Goal: Use online tool/utility: Utilize a website feature to perform a specific function

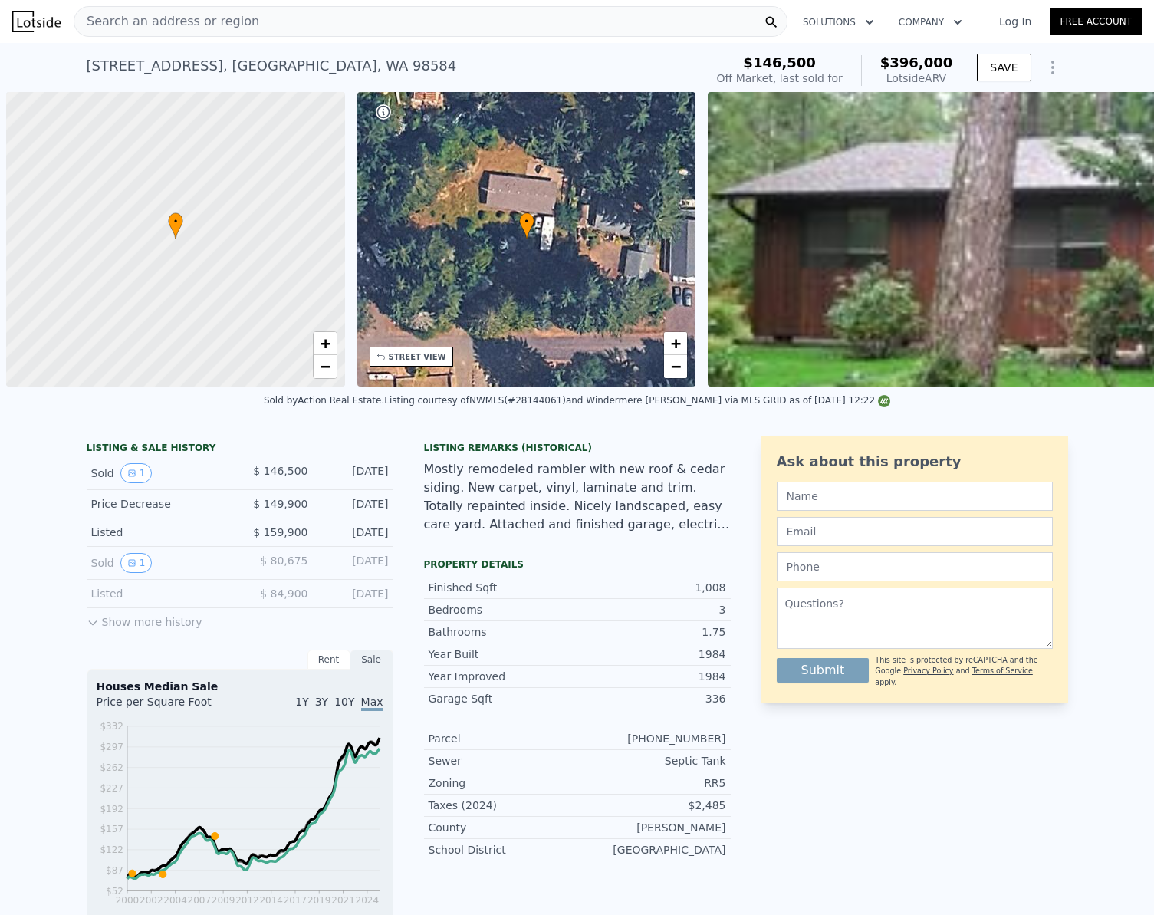
scroll to position [0, 6]
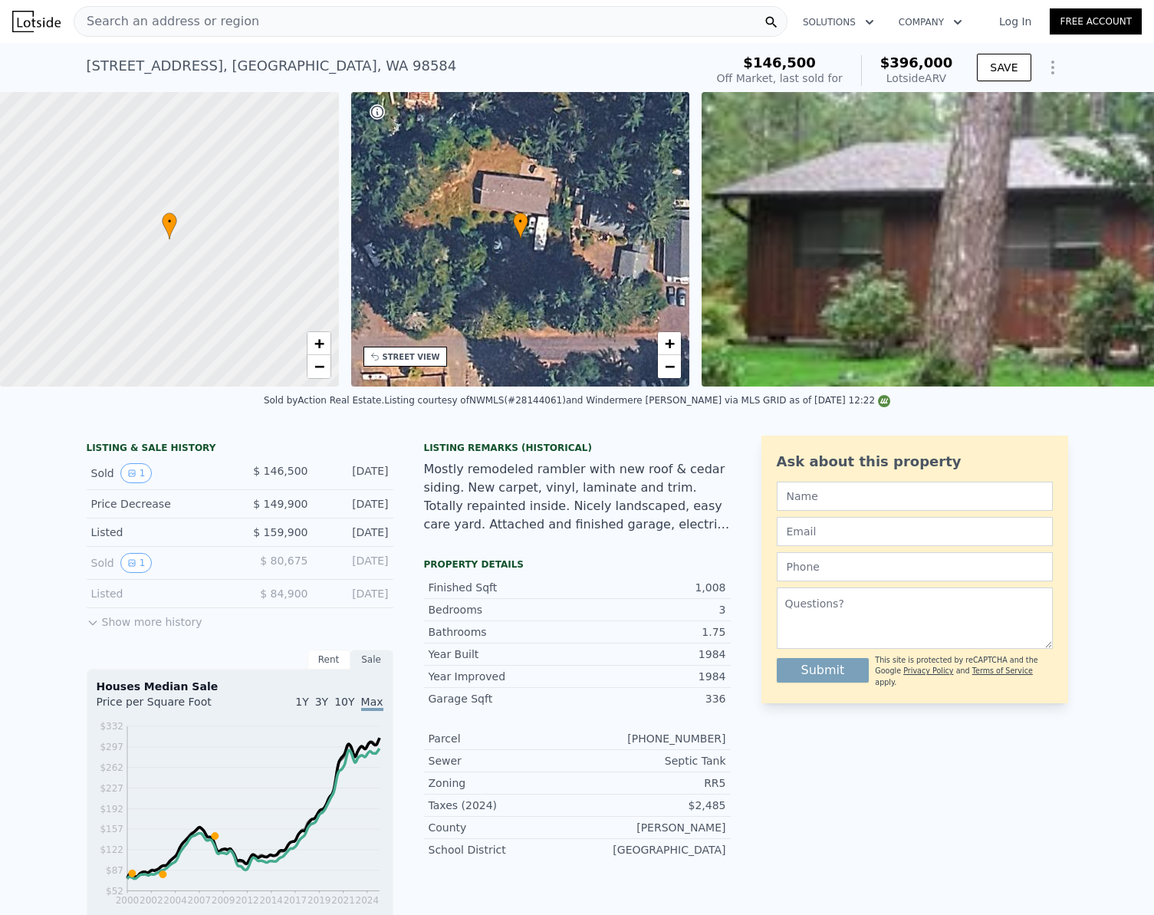
click at [209, 26] on span "Search an address or region" at bounding box center [166, 21] width 185 height 18
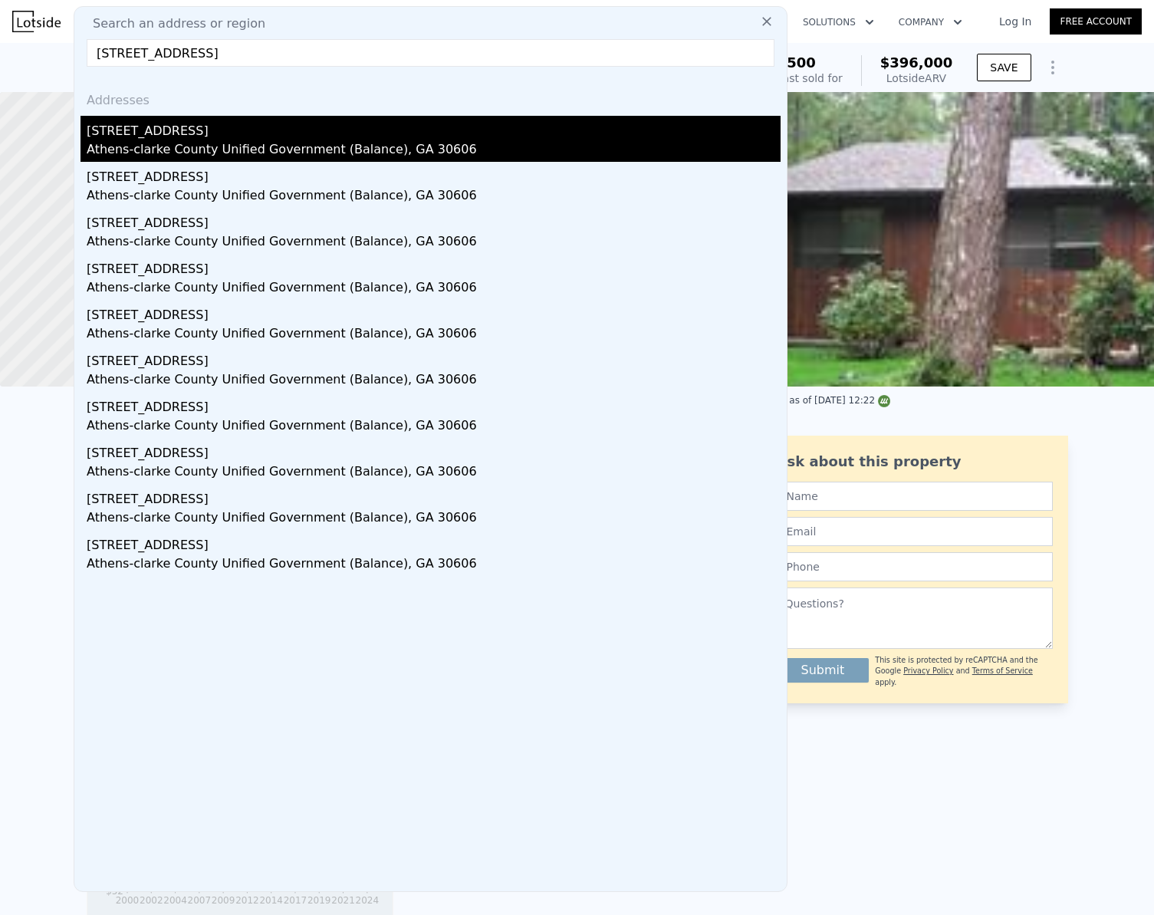
type input "[STREET_ADDRESS]"
click at [129, 136] on div "[STREET_ADDRESS]" at bounding box center [434, 128] width 694 height 25
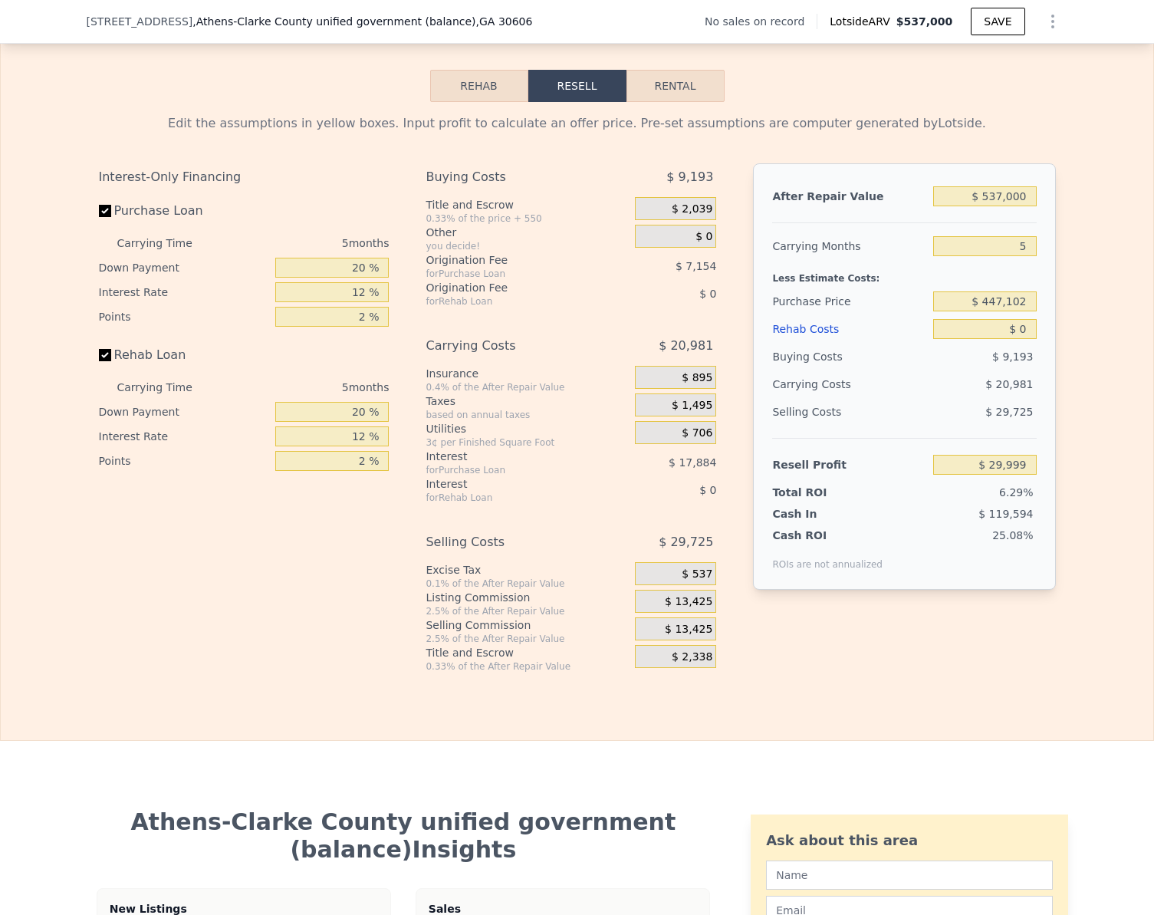
scroll to position [2218, 0]
click at [1012, 205] on input "$ 537,000" at bounding box center [984, 196] width 103 height 20
type input "$ 5"
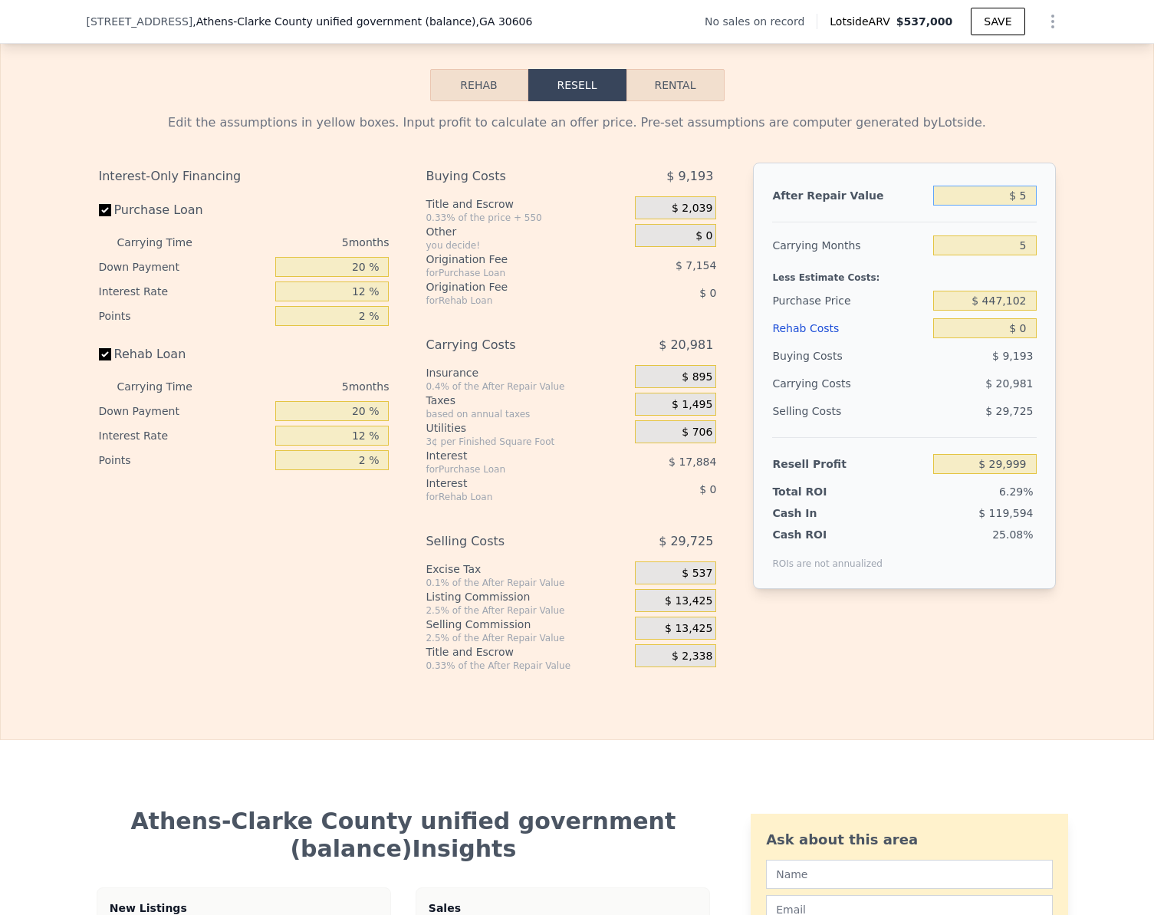
type input "-$ 476,926"
type input "$ 50"
type input "-$ 476,883"
type input "$ 504"
type input "-$ 476,457"
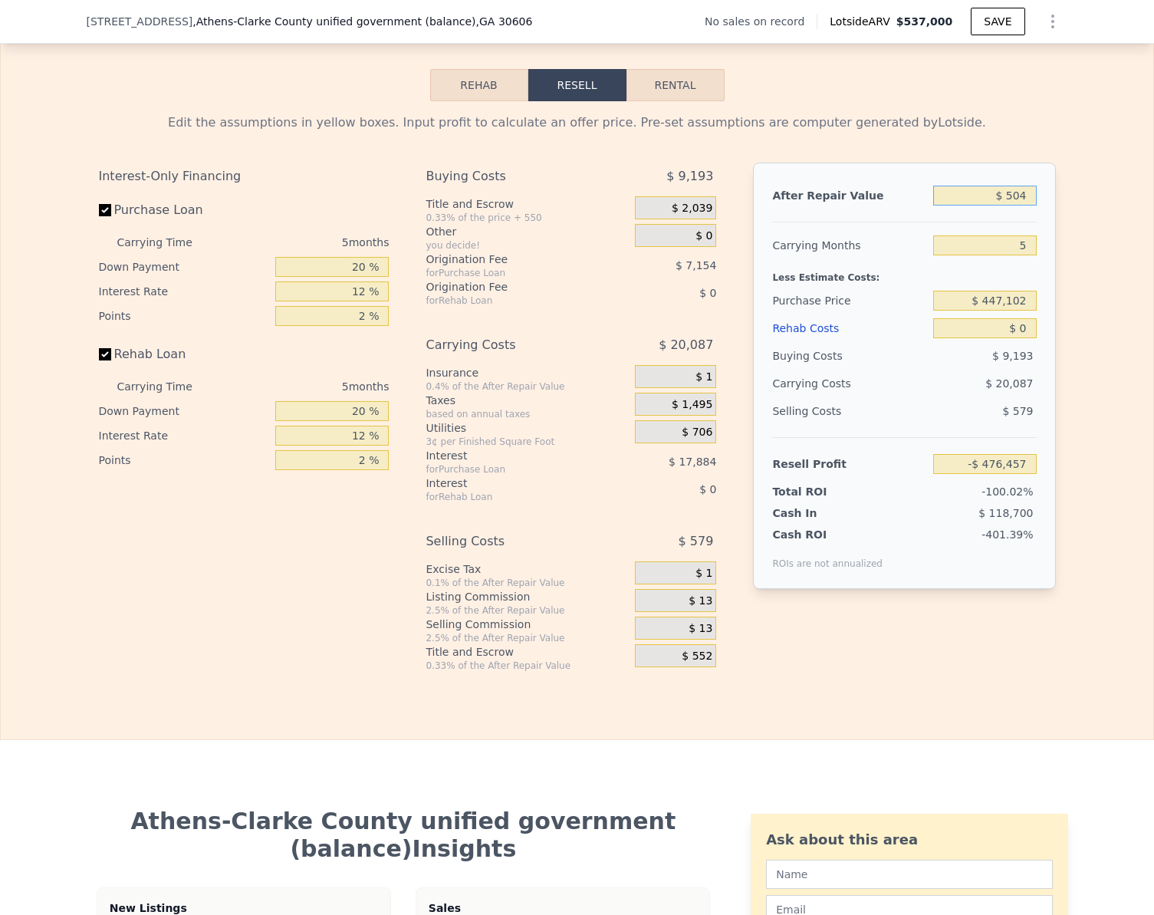
type input "$ 5,040"
type input "-$ 472,173"
type input "$ 50,400"
type input "-$ 429,353"
type input "$ 504,000"
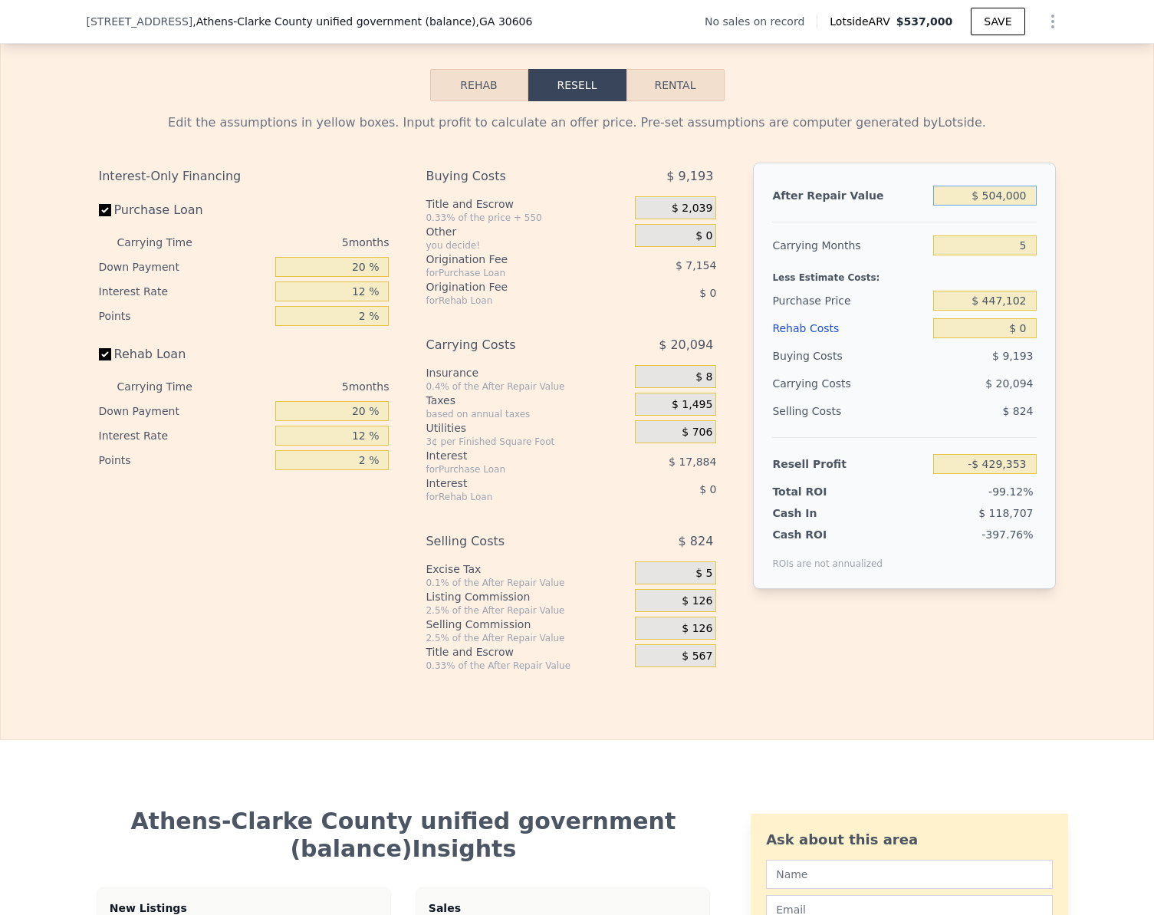
type input "-$ 1,153"
type input "$ 504,000"
click at [99, 360] on input "Rehab Loan" at bounding box center [105, 354] width 12 height 12
checkbox input "false"
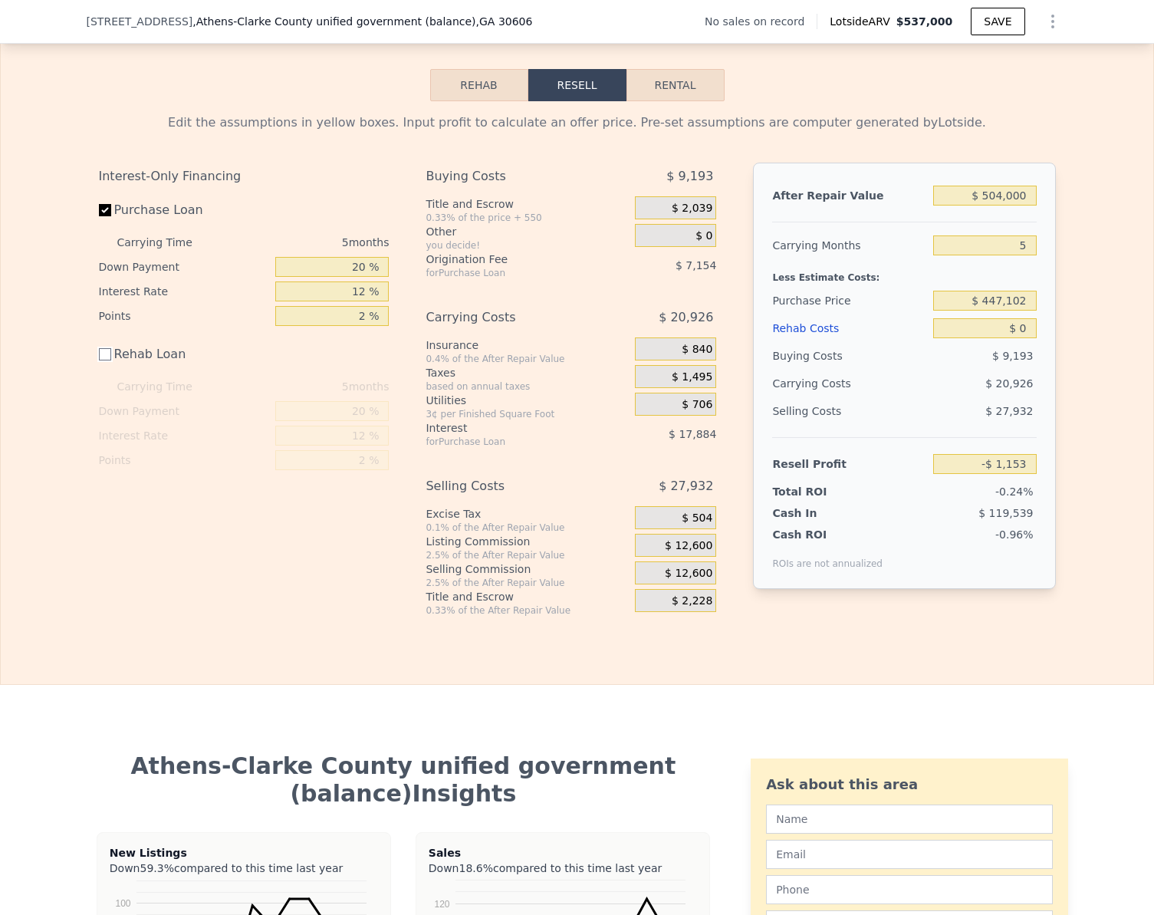
click at [491, 101] on button "Rehab" at bounding box center [479, 85] width 98 height 32
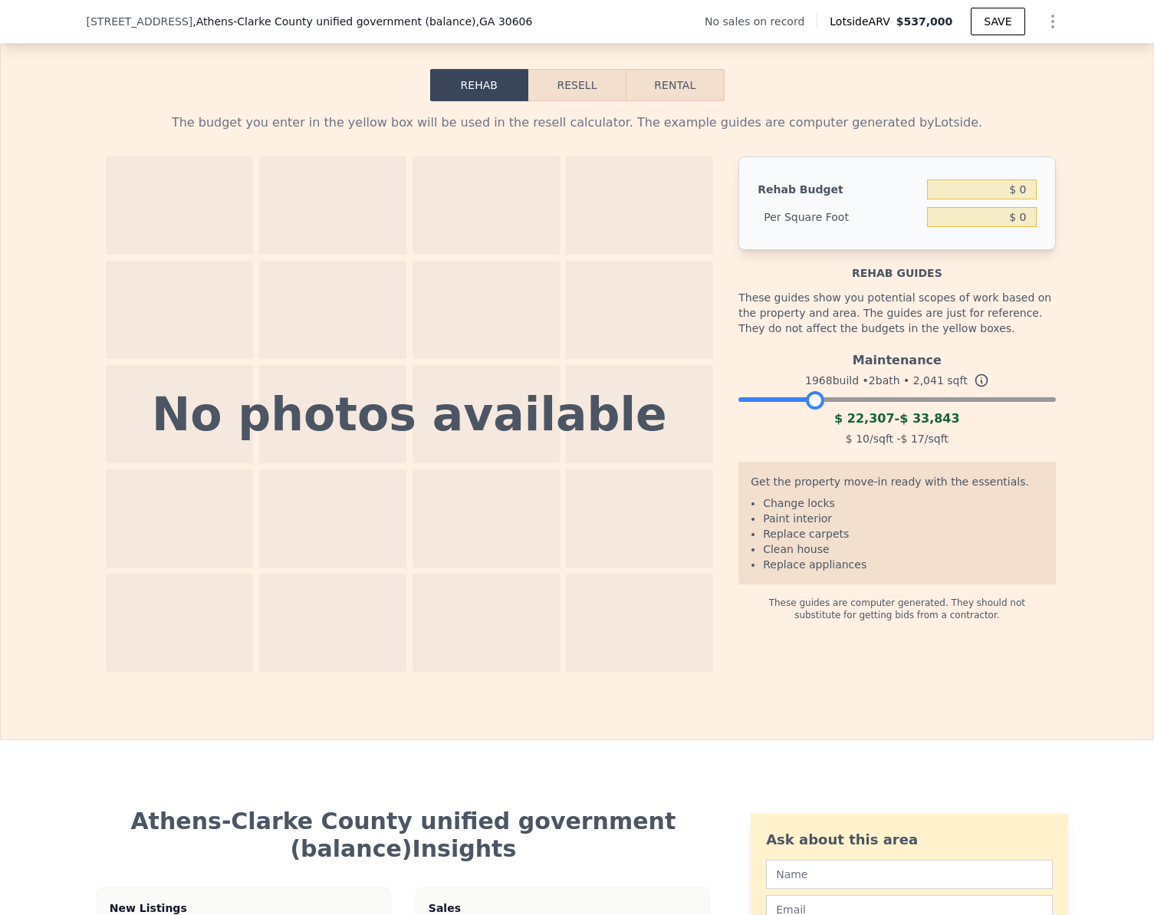
click at [809, 400] on div at bounding box center [896, 395] width 317 height 9
click at [863, 426] on span "$ 22,307" at bounding box center [864, 418] width 60 height 15
click at [864, 426] on div "Maintenance 1968 build • 2 bath • 2,041 sqft $ 22,307 - $ 33,843 $ 10 /sqft - $…" at bounding box center [896, 397] width 317 height 104
click at [864, 400] on div at bounding box center [896, 395] width 317 height 9
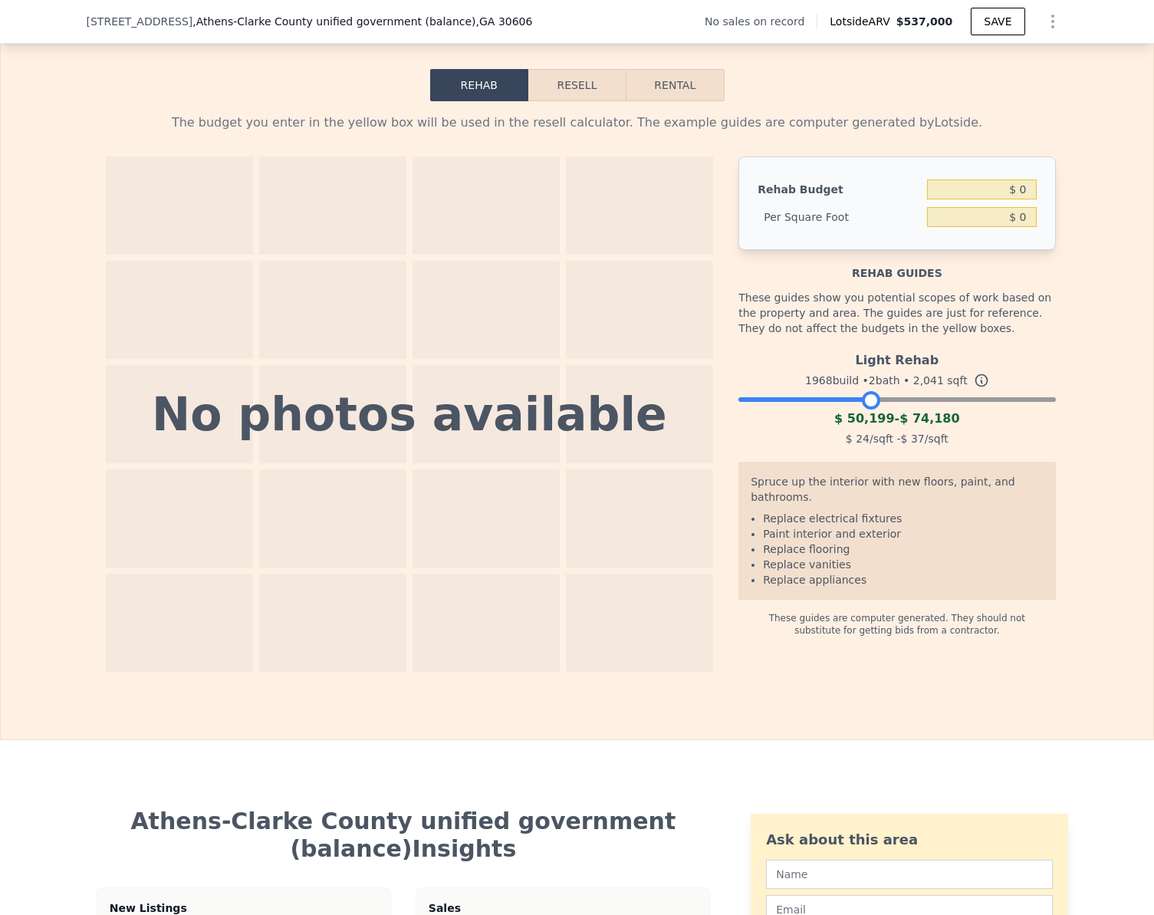
click at [910, 400] on div at bounding box center [896, 395] width 317 height 9
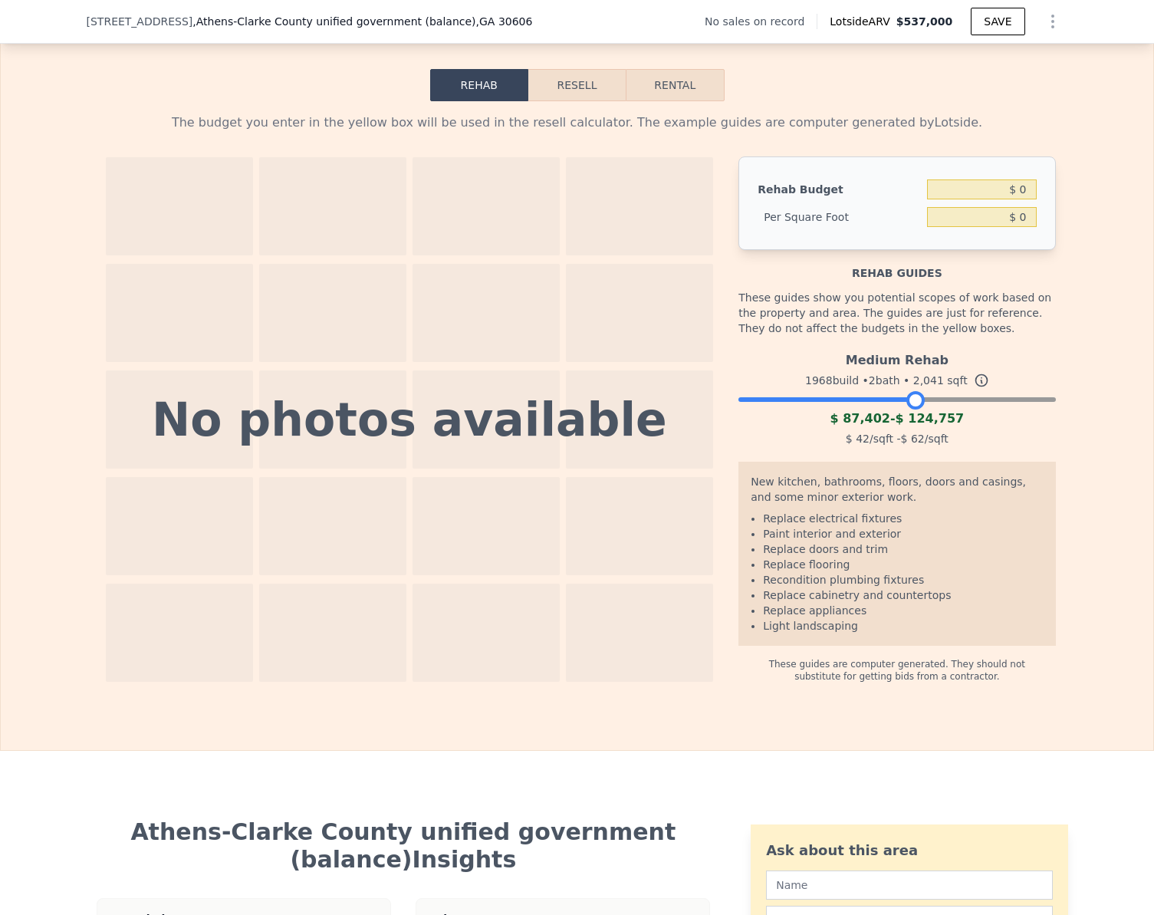
click at [580, 101] on button "Resell" at bounding box center [576, 85] width 97 height 32
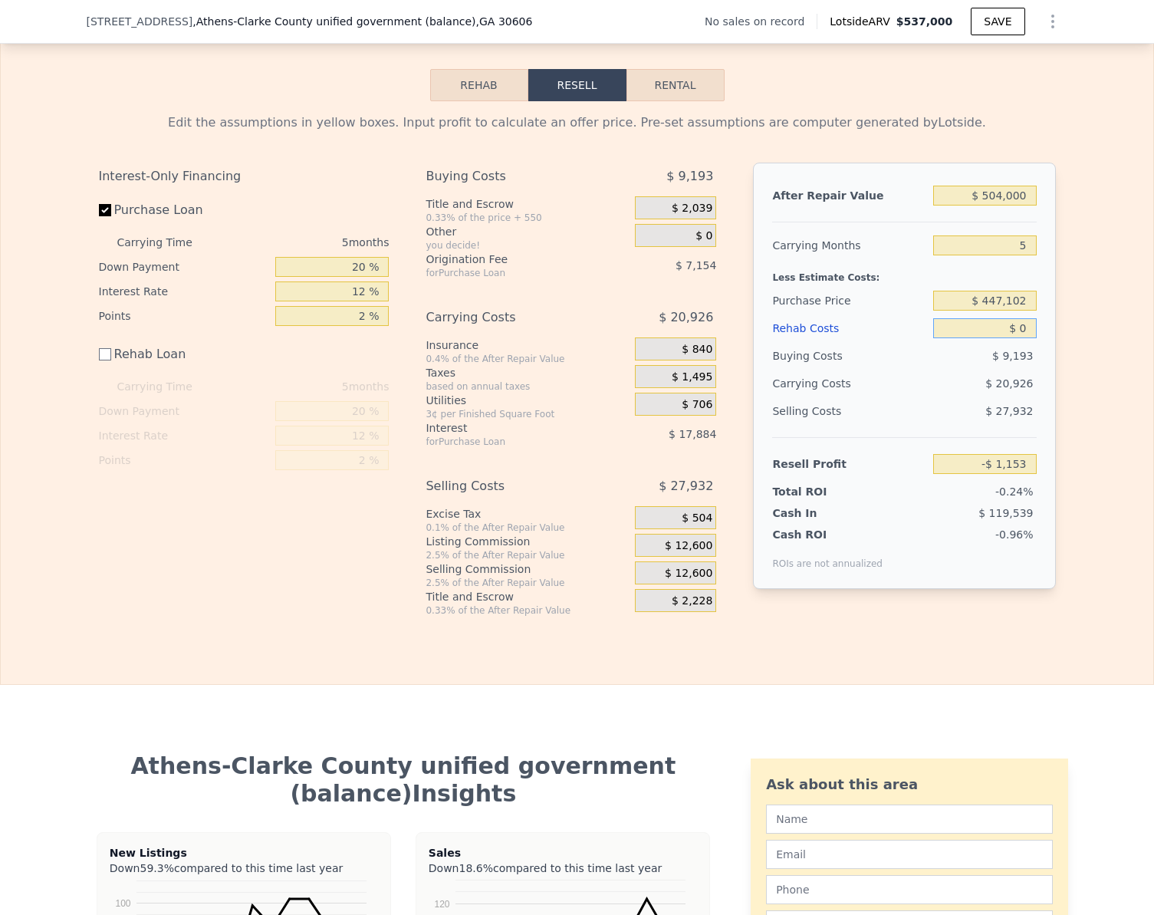
click at [1014, 338] on input "$ 0" at bounding box center [984, 328] width 103 height 20
type input "$ 1"
type input "-$ 1,154"
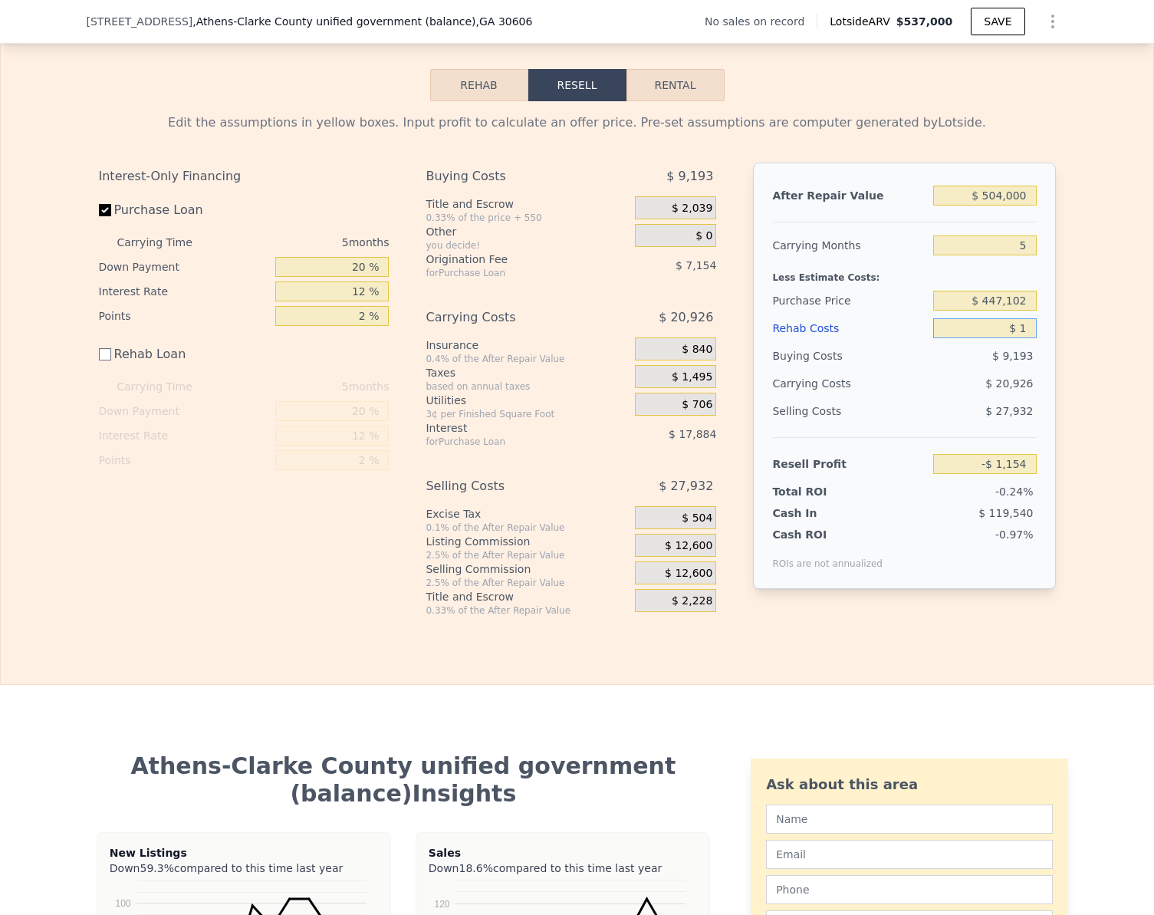
type input "$ 15"
type input "-$ 1,168"
type input "$ 150"
type input "-$ 1,303"
type input "$ 1,500"
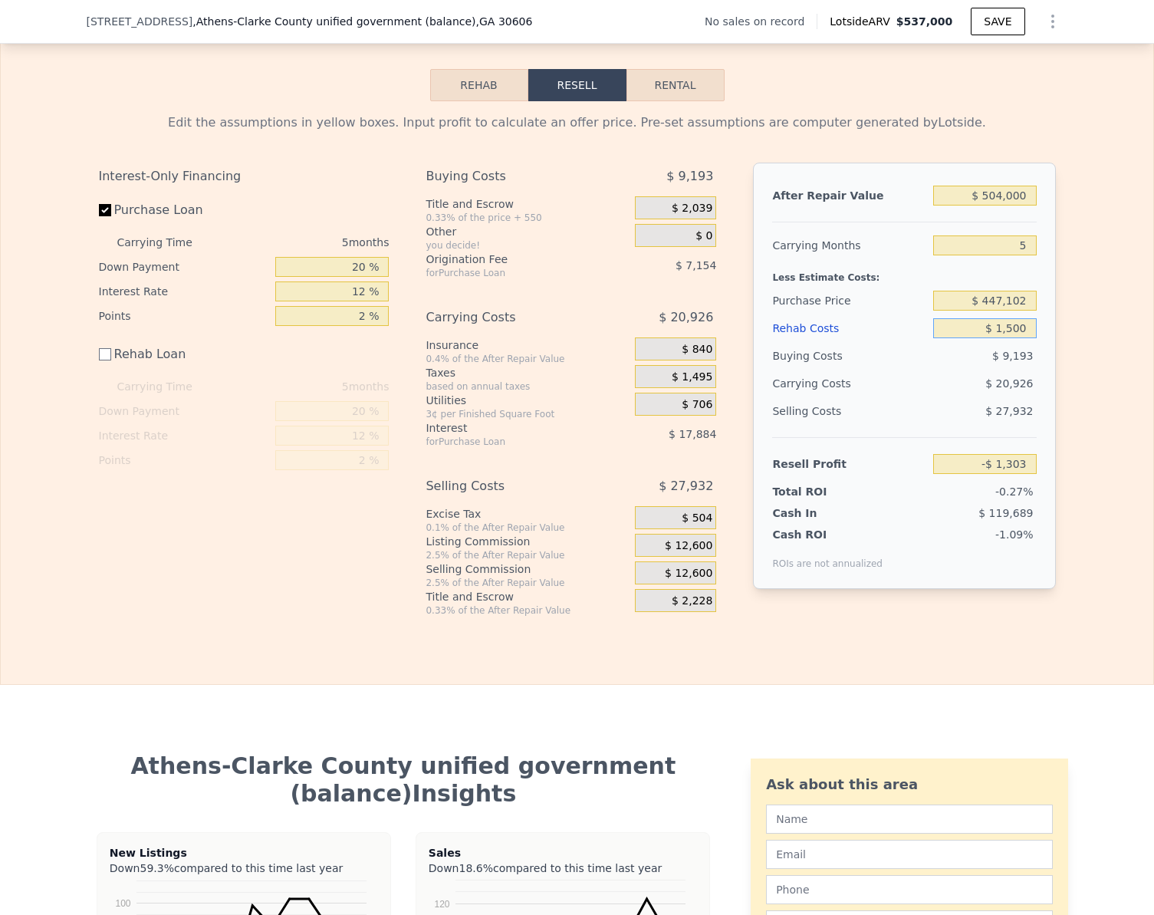
type input "-$ 2,653"
type input "$ 15,000"
type input "-$ 16,153"
type input "$ 150,000"
type input "-$ 151,153"
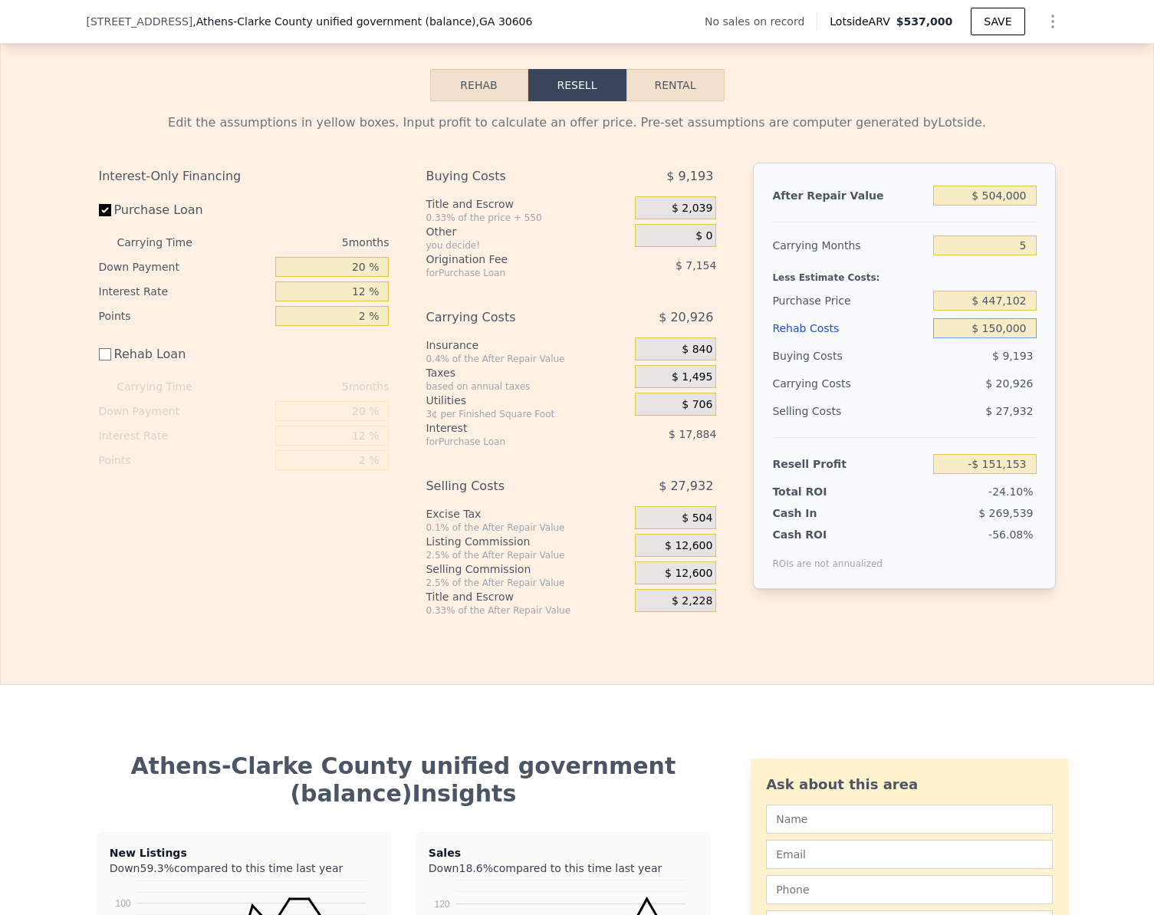
type input "$ 150,000"
click at [1017, 311] on input "$ 447,102" at bounding box center [984, 301] width 103 height 20
type input "$ 220,000"
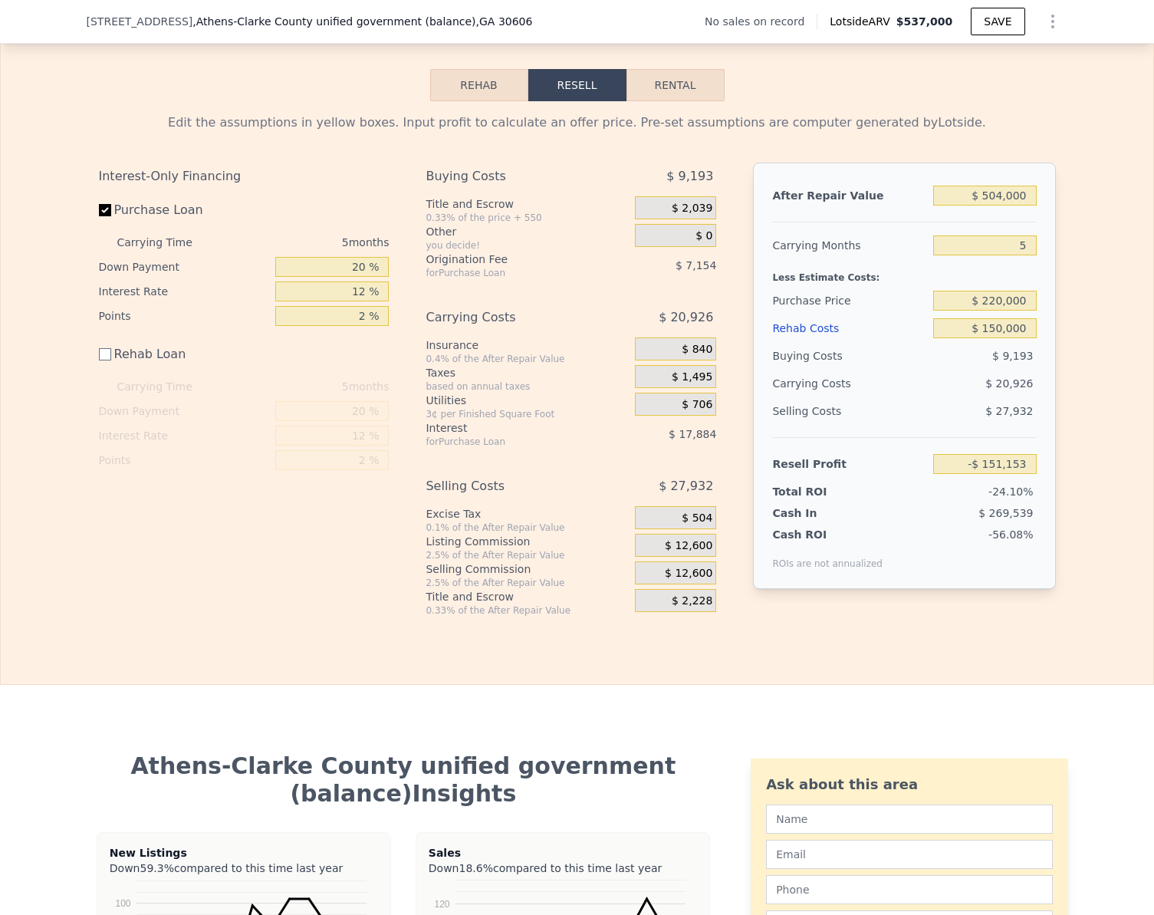
click at [1066, 414] on div "Edit the assumptions in yellow boxes. Input profit to calculate an offer price.…" at bounding box center [577, 358] width 1152 height 515
type input "$ 89,424"
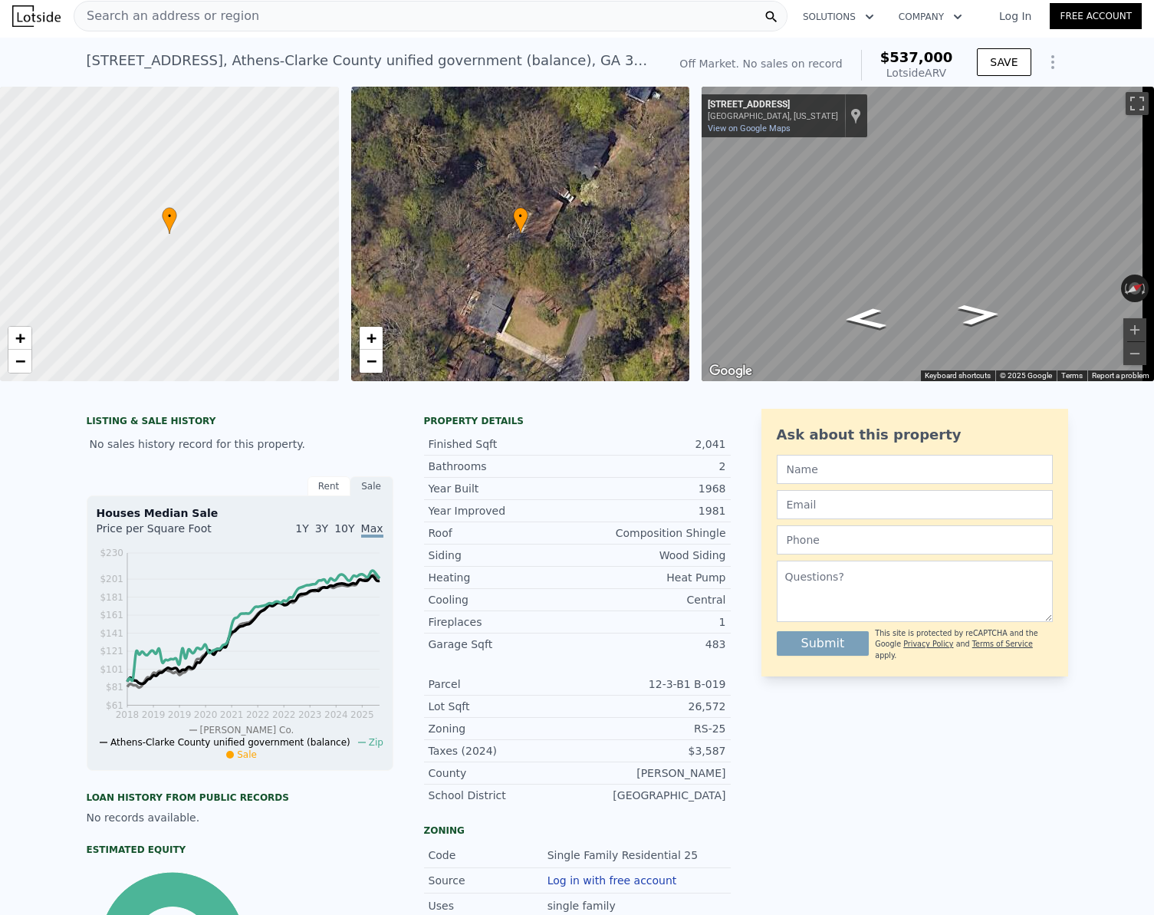
scroll to position [0, 0]
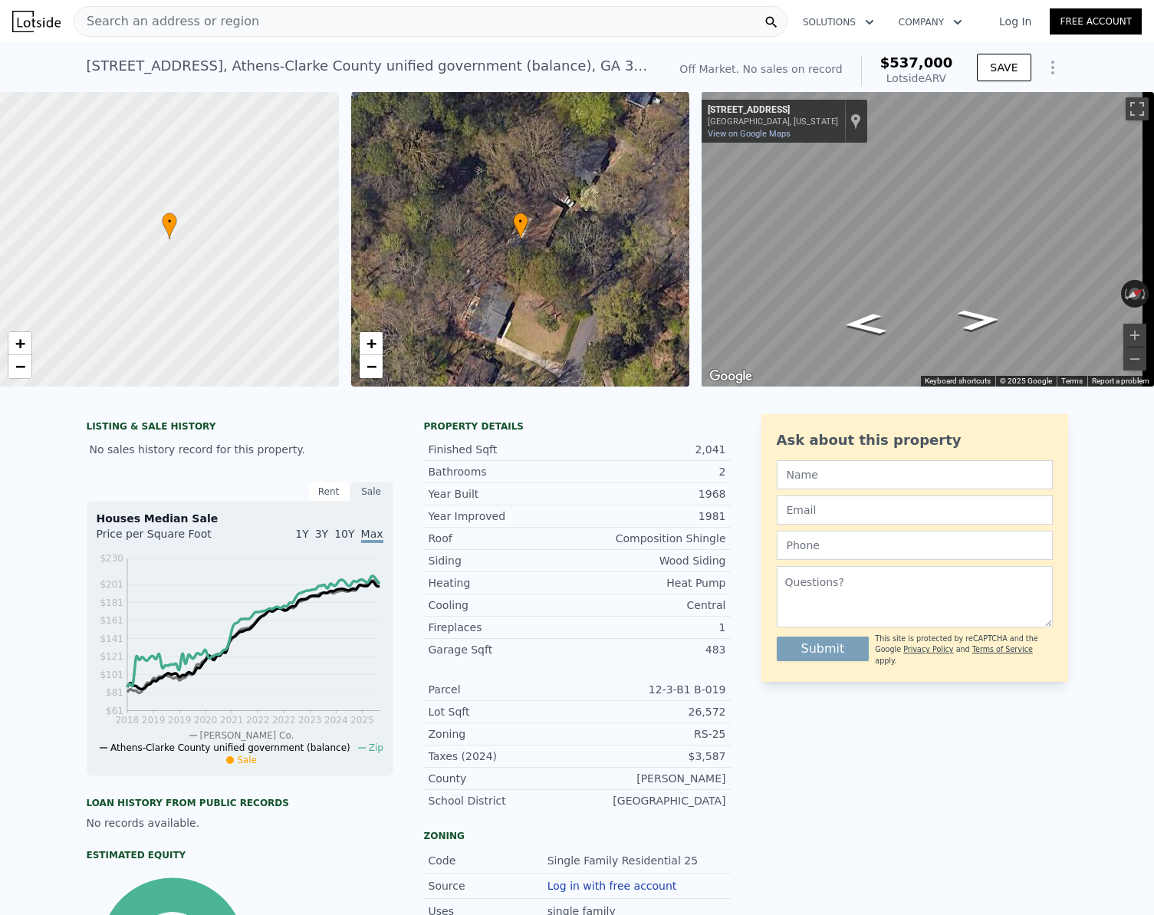
click at [203, 21] on span "Search an address or region" at bounding box center [166, 21] width 185 height 18
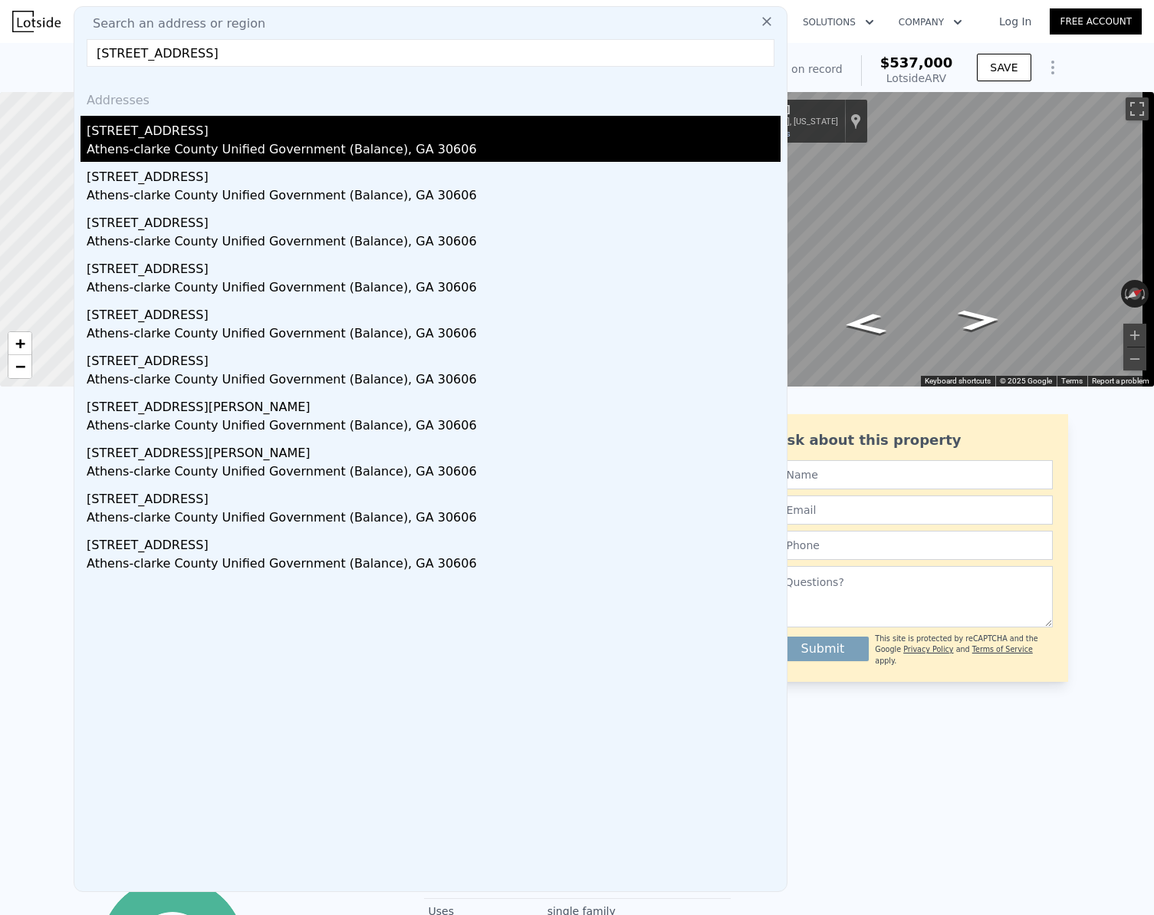
type input "[STREET_ADDRESS]"
click at [176, 149] on div "Athens-clarke County Unified Government (Balance), GA 30606" at bounding box center [434, 150] width 694 height 21
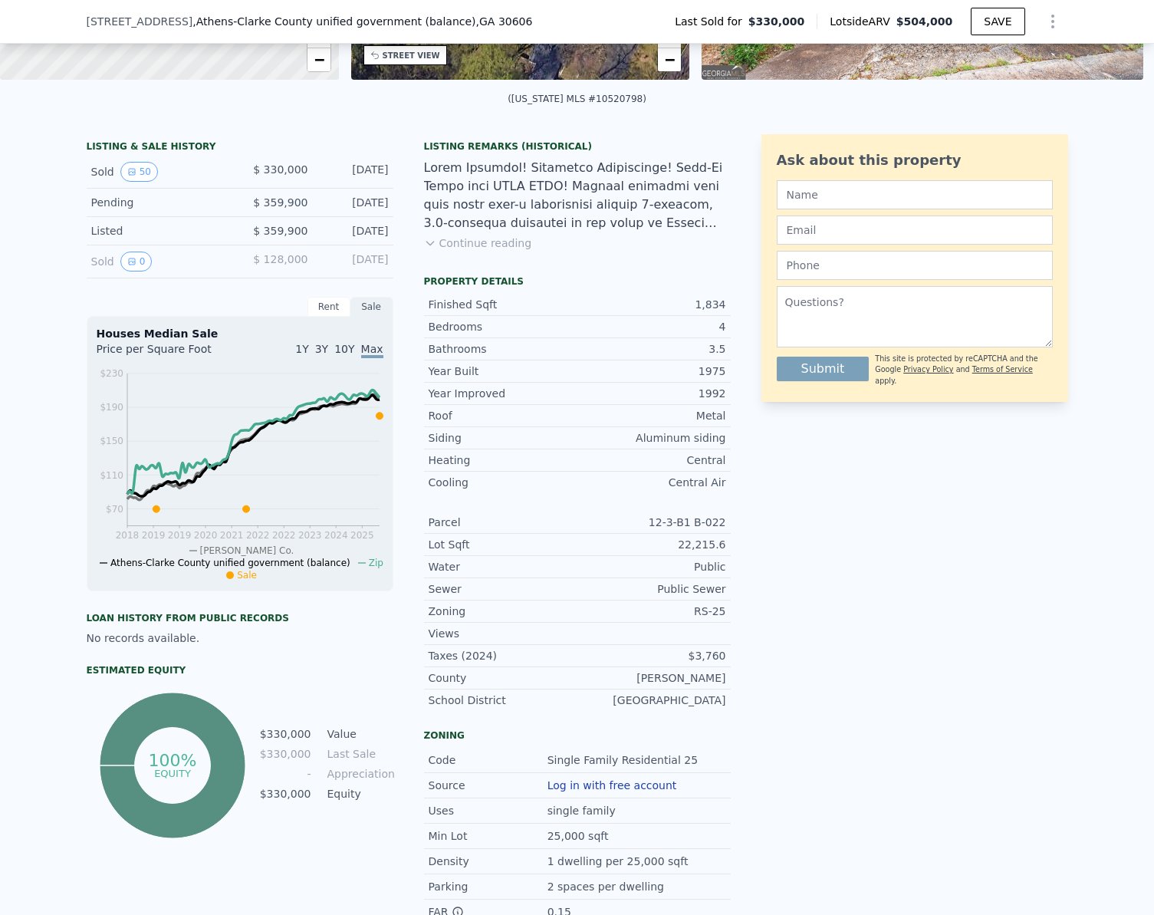
scroll to position [71, 0]
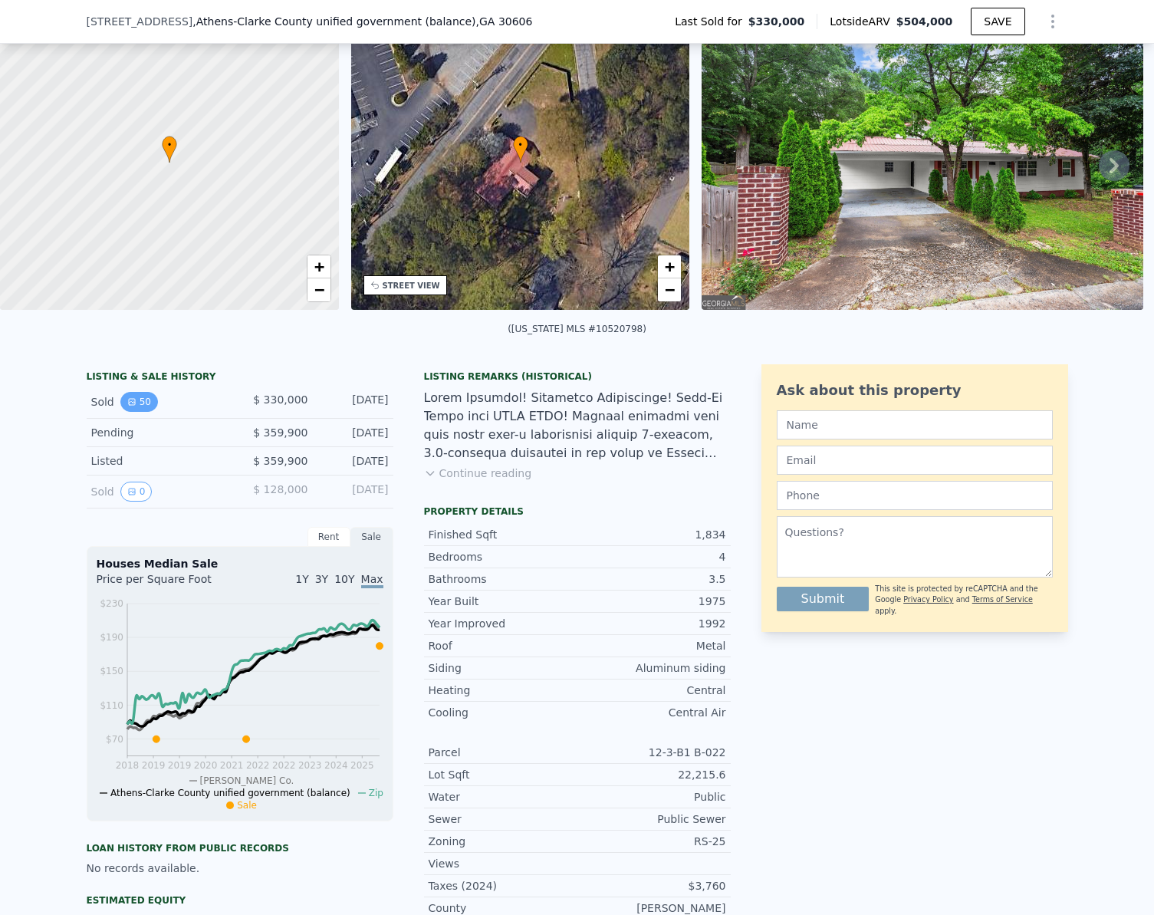
click at [128, 406] on icon "View historical data" at bounding box center [131, 401] width 9 height 9
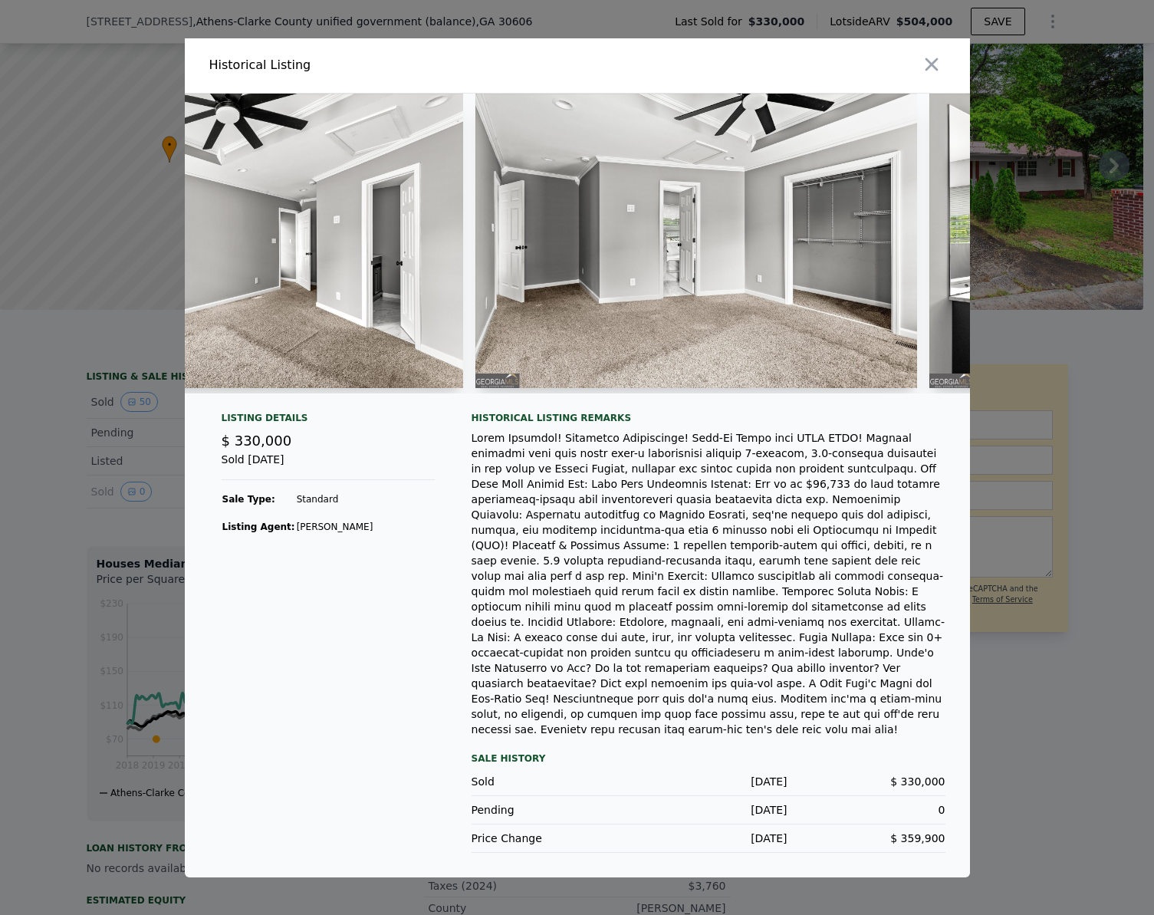
scroll to position [0, 19018]
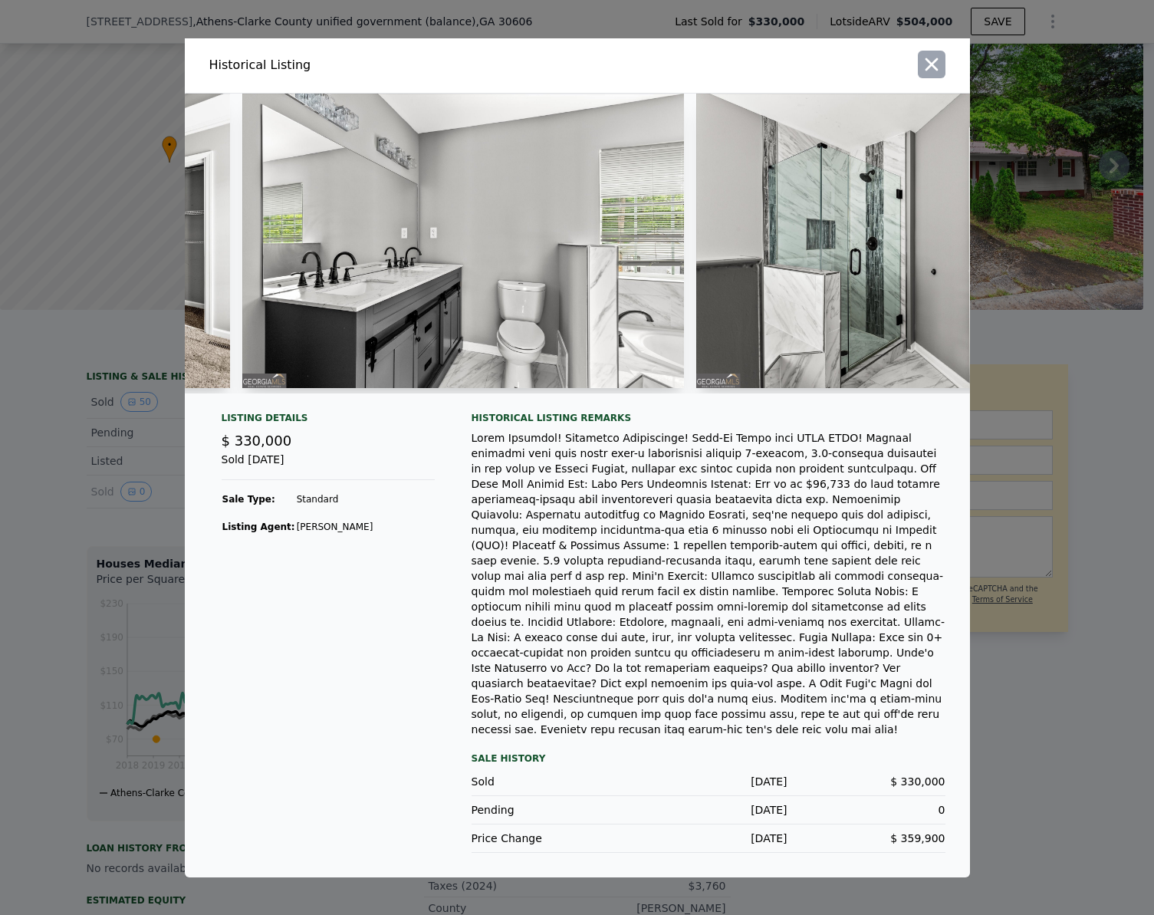
click at [928, 75] on icon "button" at bounding box center [931, 64] width 21 height 21
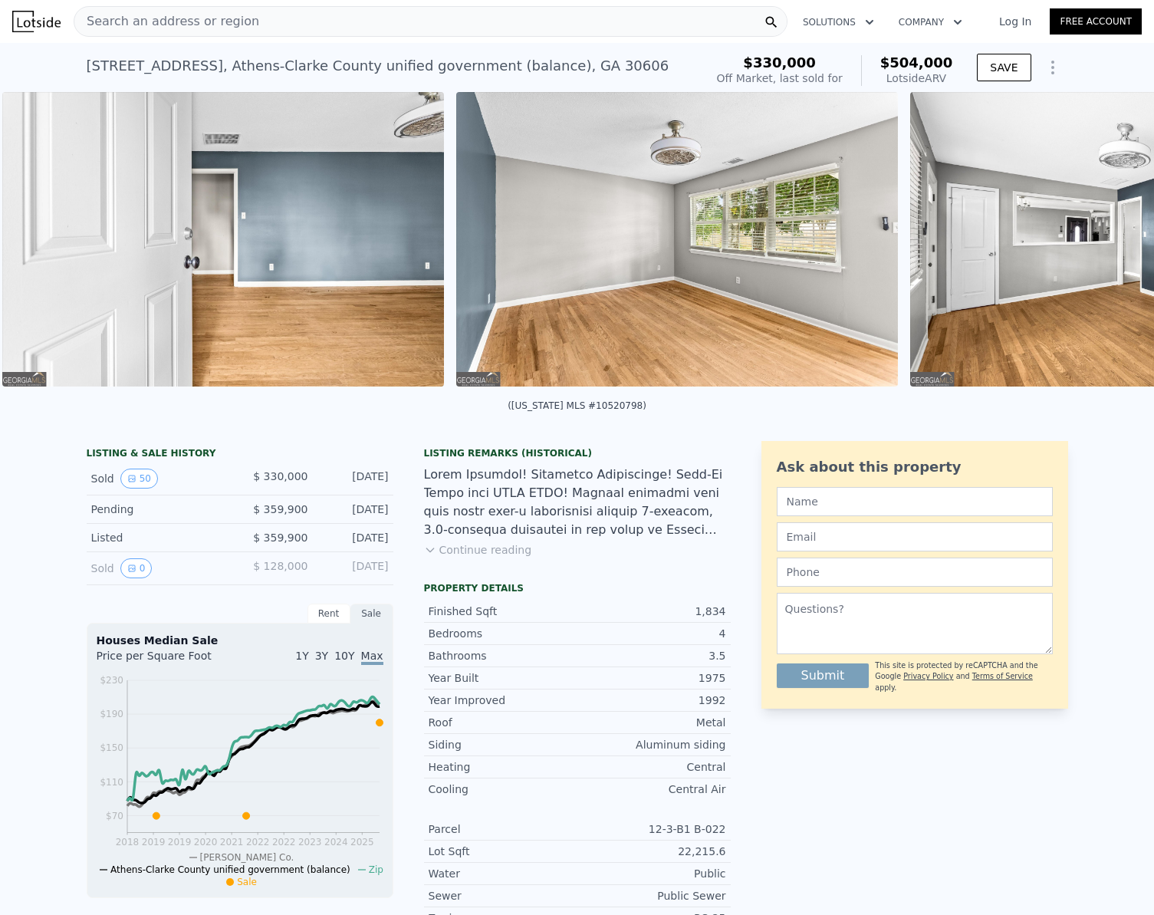
scroll to position [0, 4786]
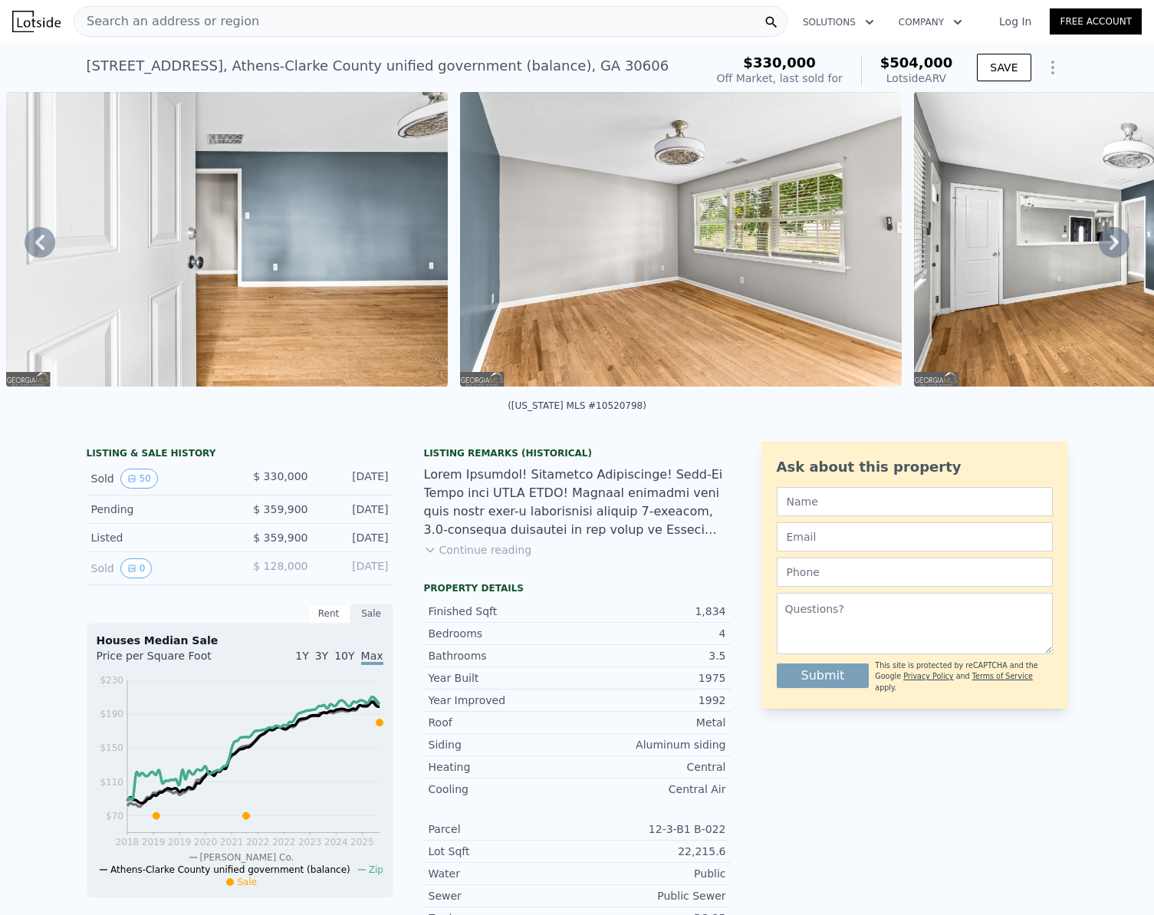
click at [280, 12] on div "Search an address or region" at bounding box center [431, 21] width 714 height 31
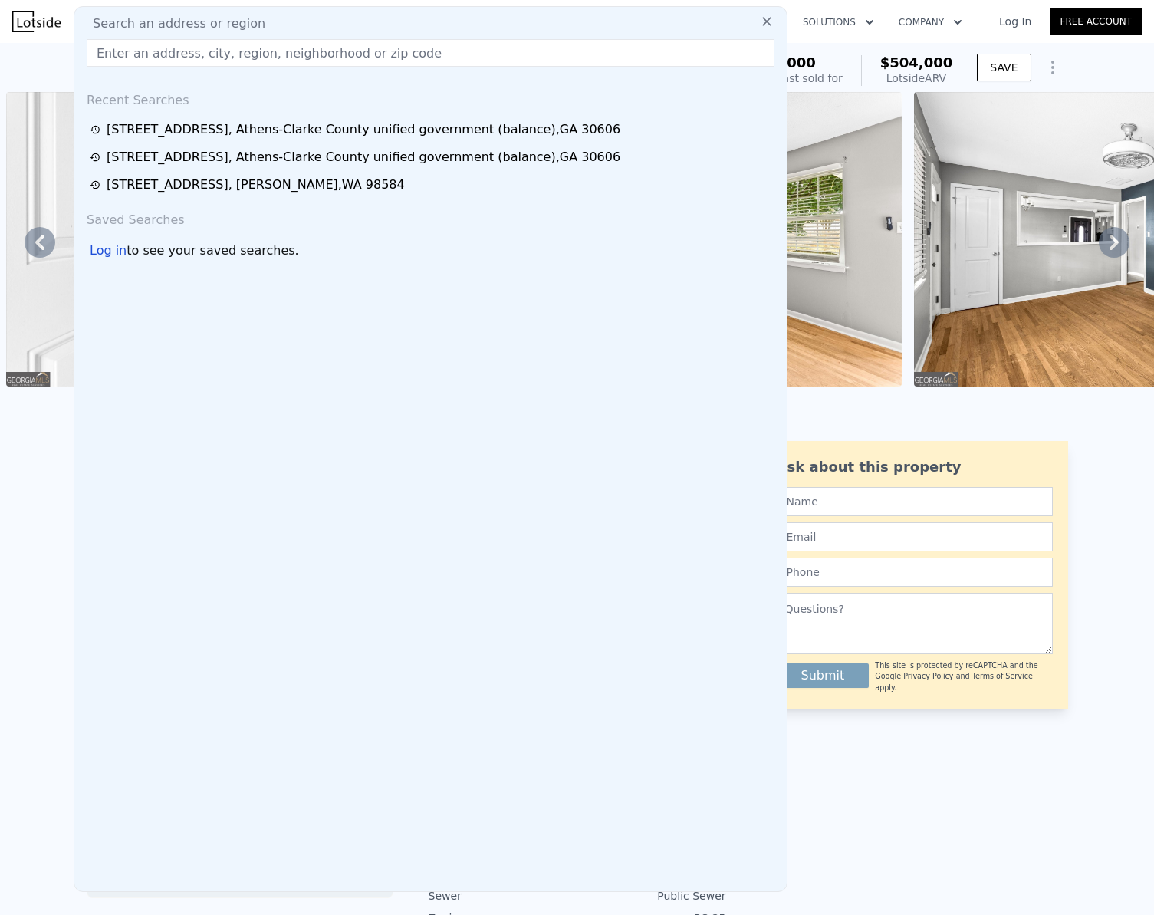
paste input "[STREET_ADDRESS]"
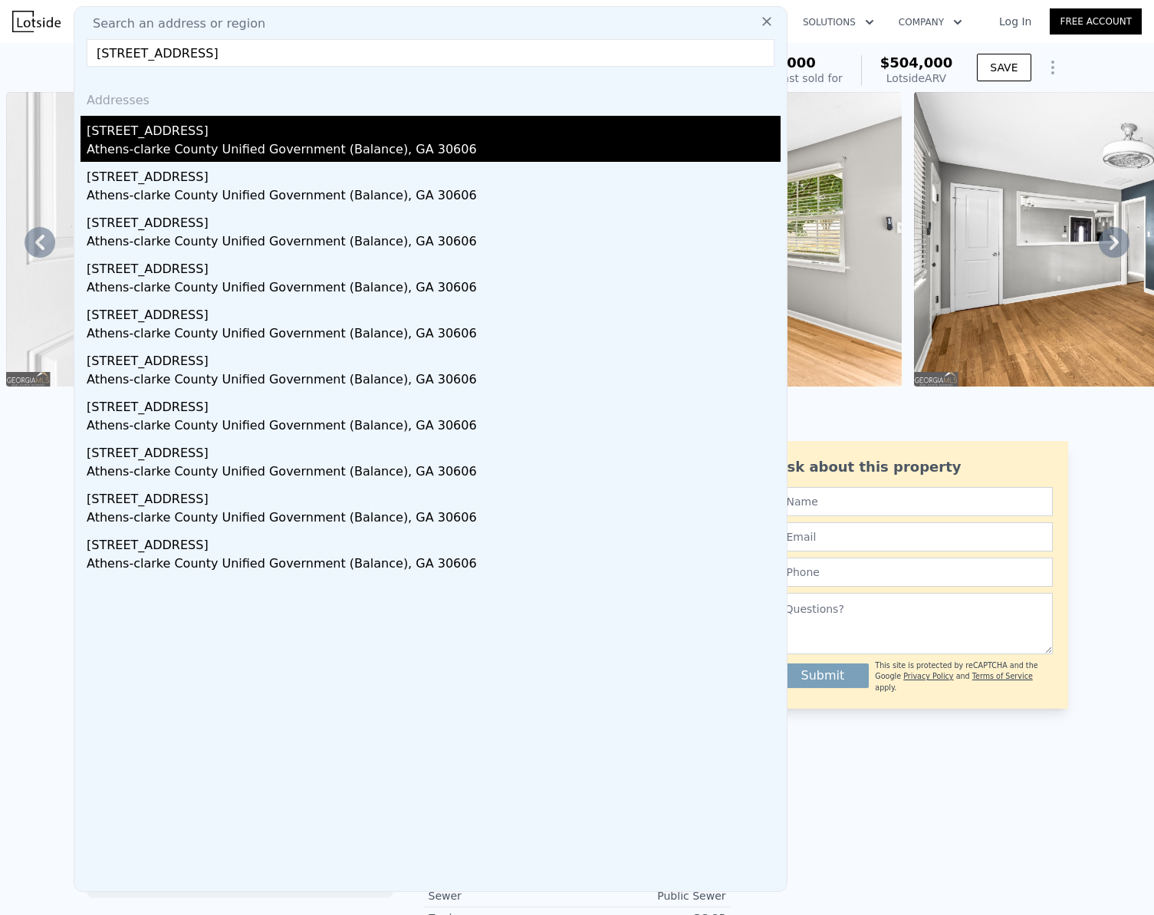
type input "[STREET_ADDRESS]"
click at [143, 148] on div "Athens-clarke County Unified Government (Balance), GA 30606" at bounding box center [434, 150] width 694 height 21
type input "2738"
type input "14810.4"
type input "35719.2"
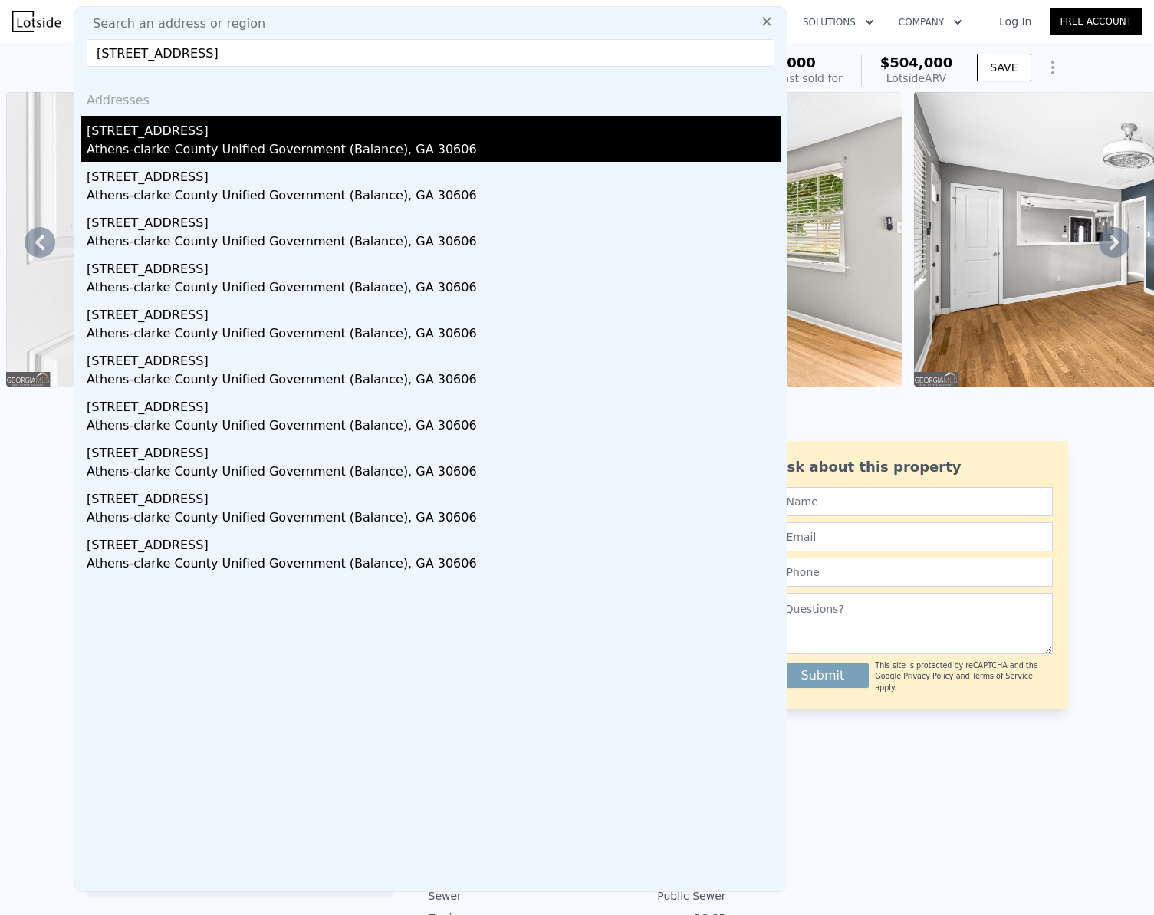
checkbox input "false"
type input "$ 537,000"
type input "$ 29,999"
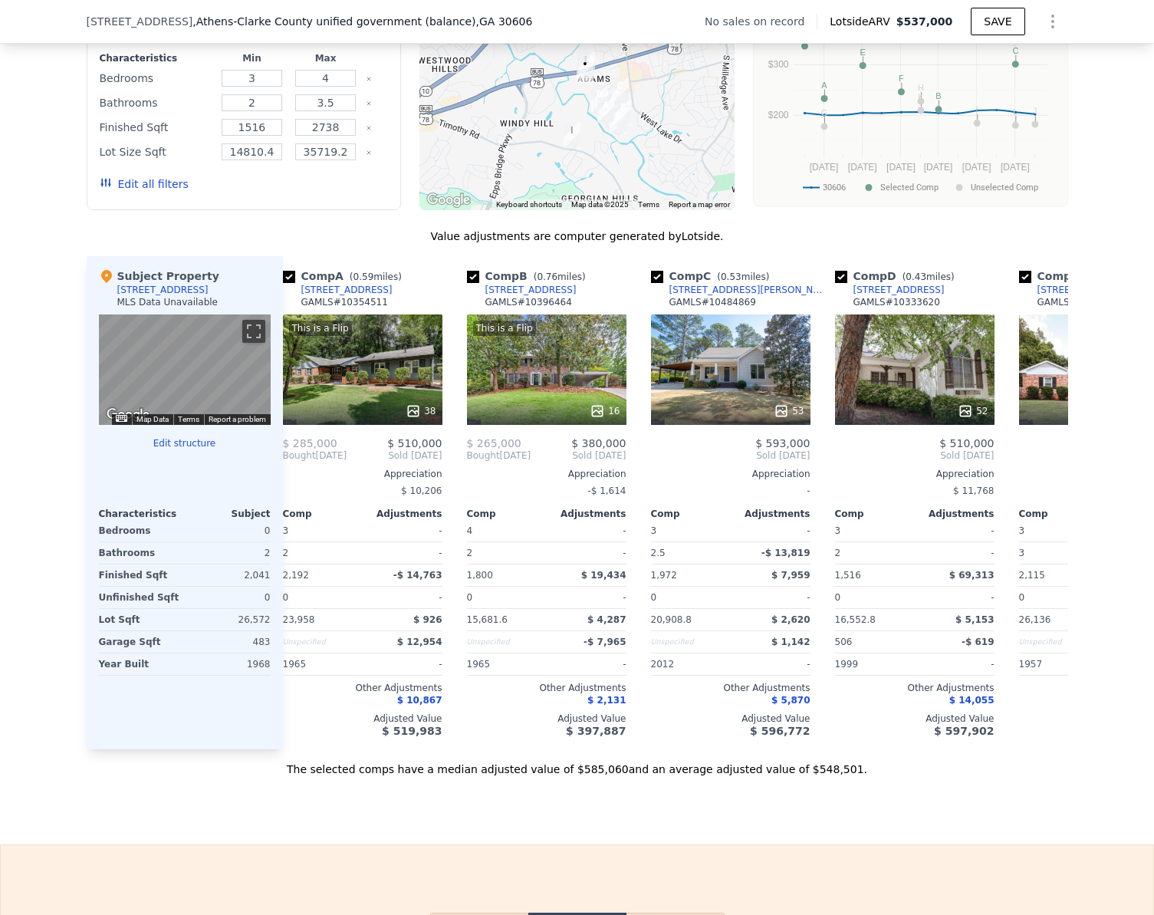
scroll to position [0, 21]
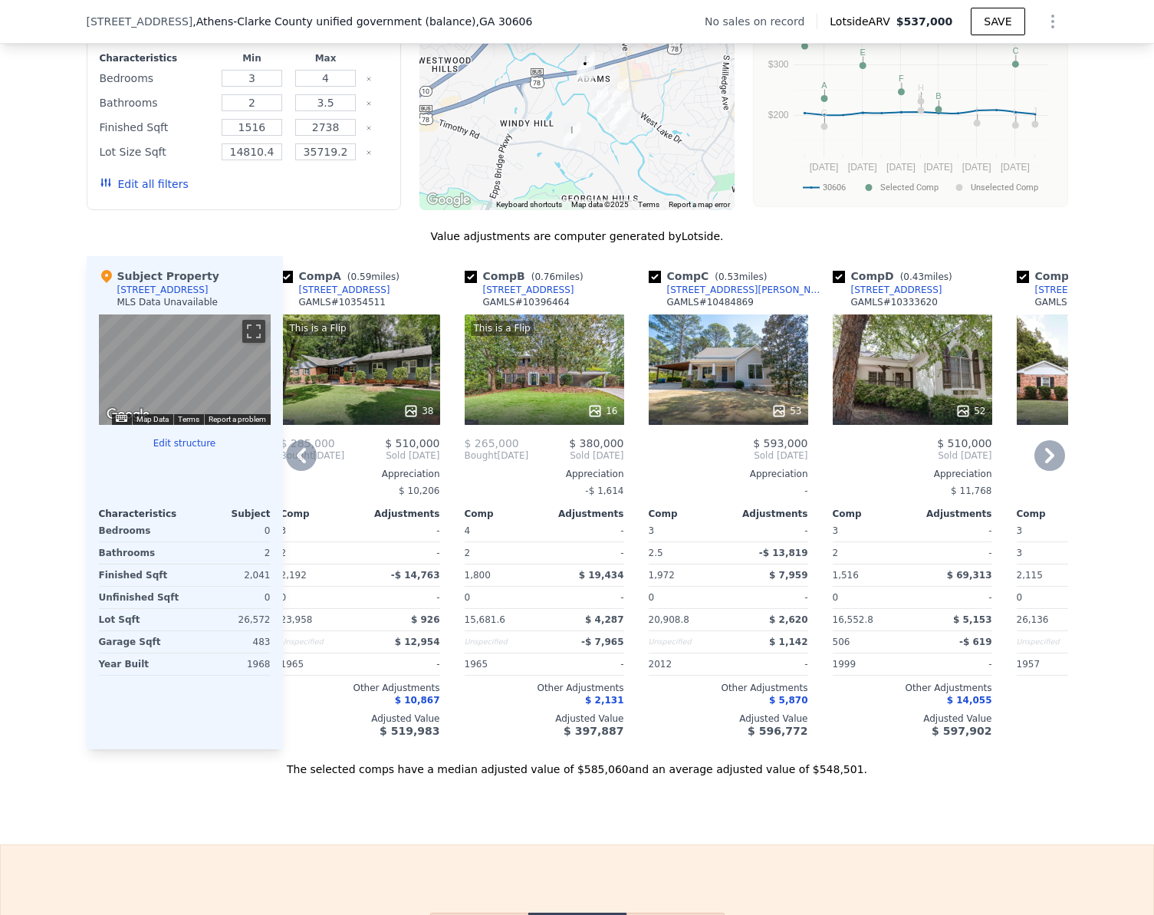
click at [876, 354] on div "52" at bounding box center [912, 369] width 159 height 110
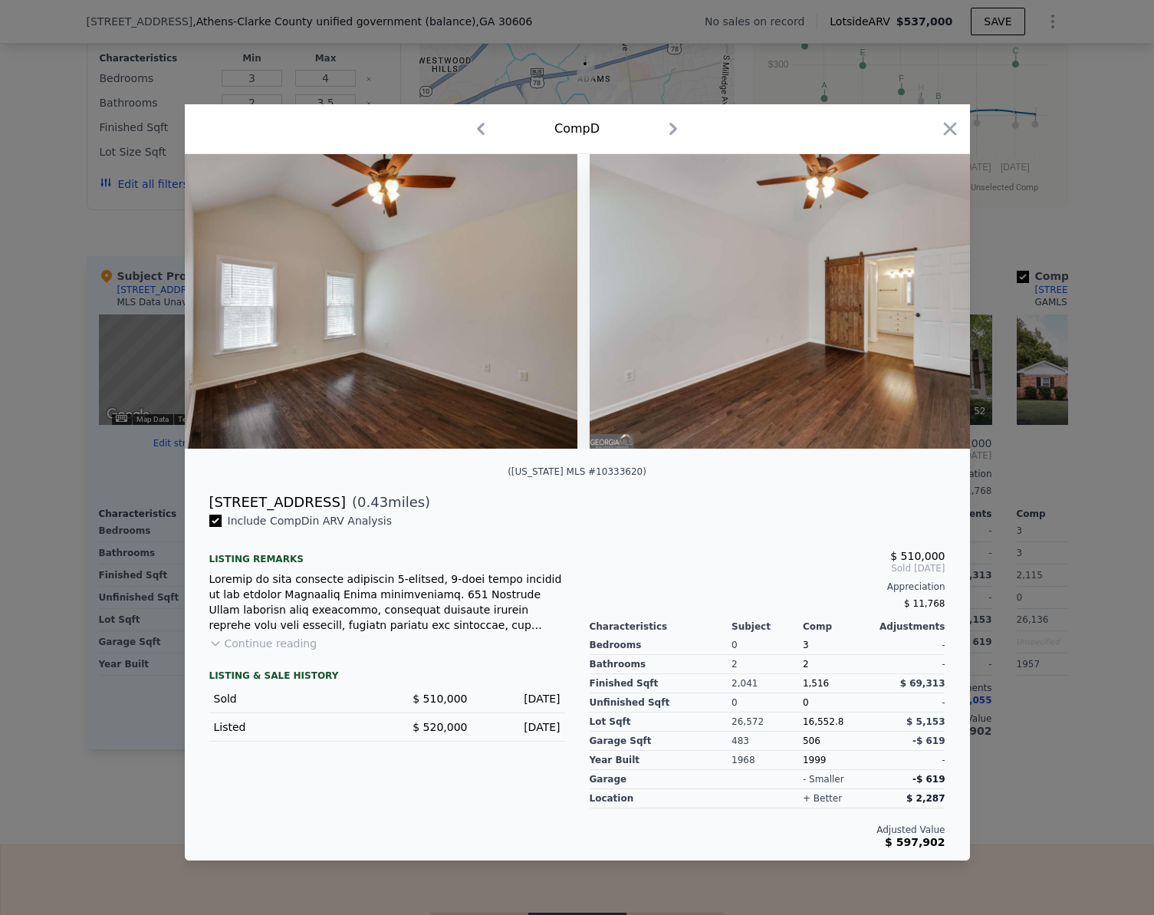
scroll to position [0, 14553]
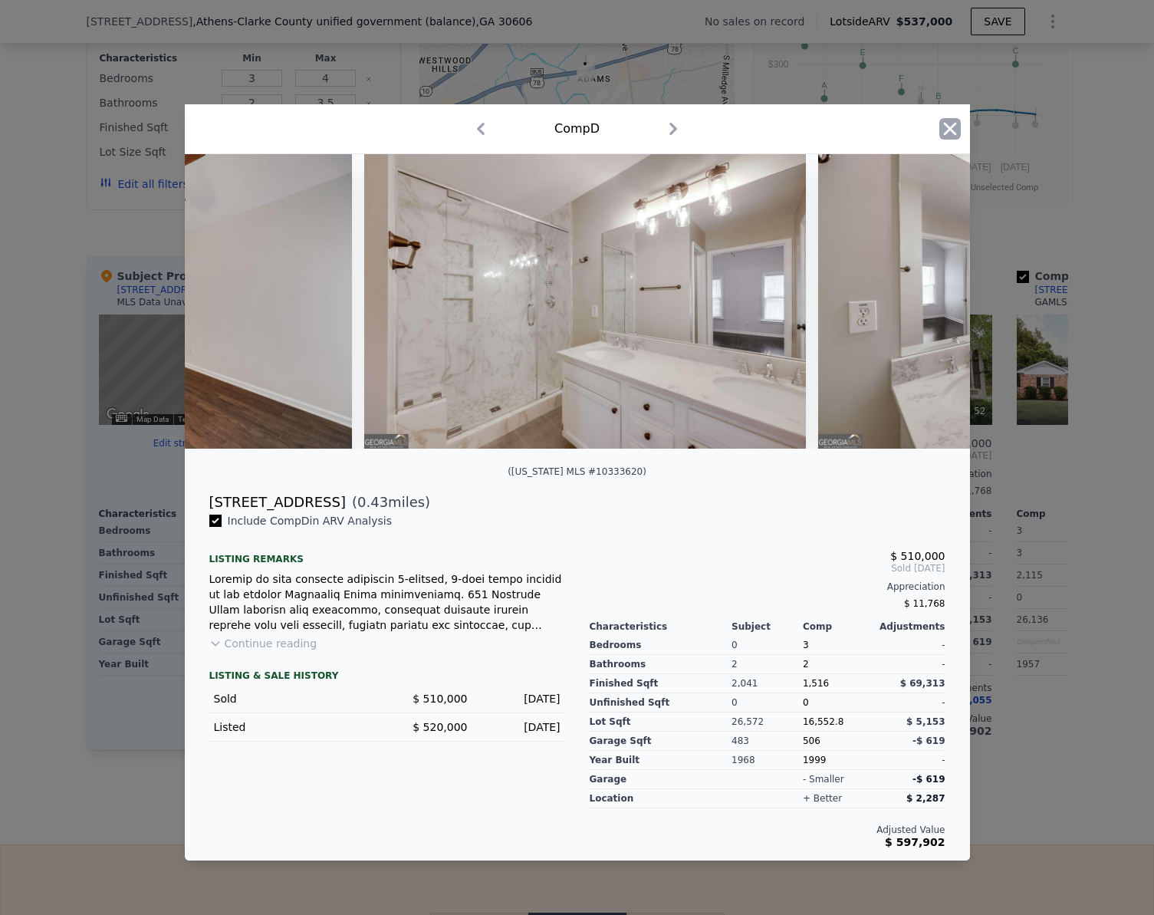
click at [955, 130] on icon "button" at bounding box center [949, 129] width 13 height 13
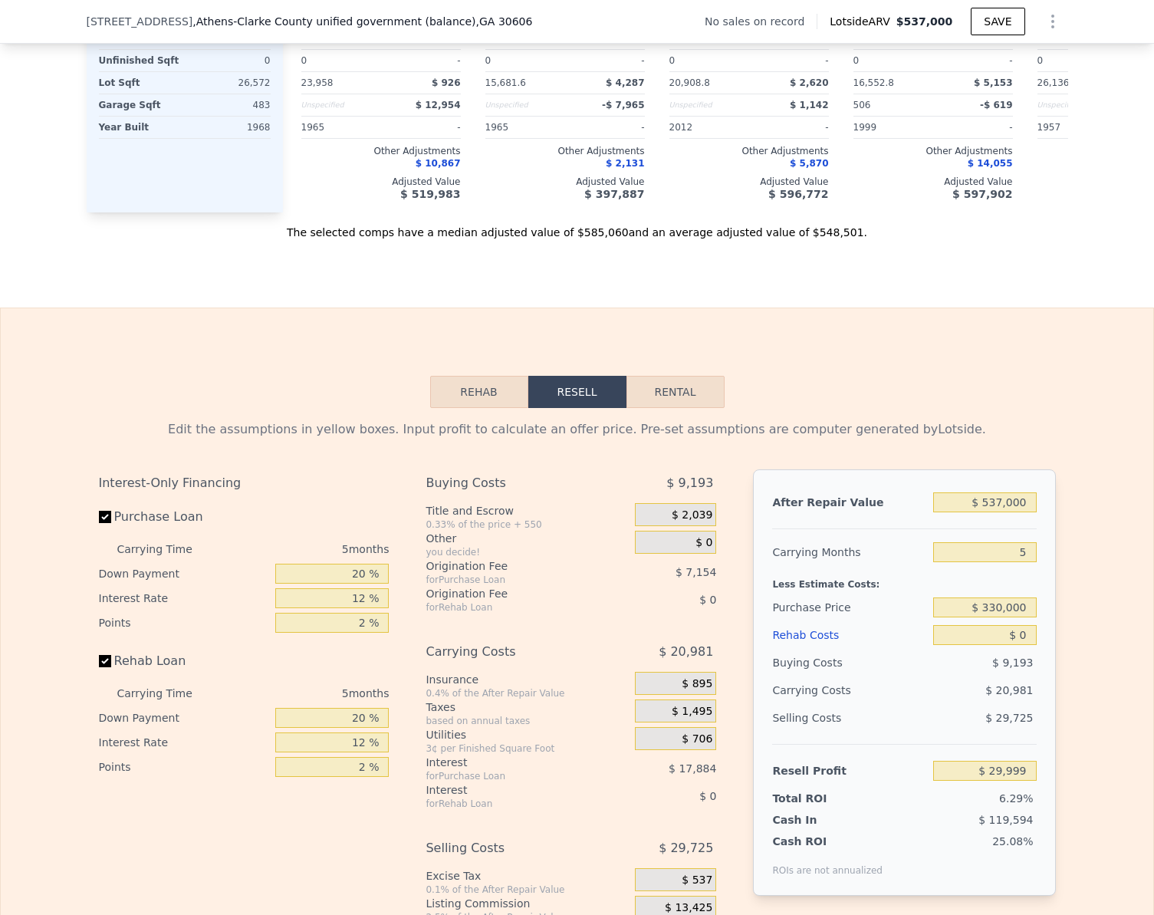
scroll to position [2218, 0]
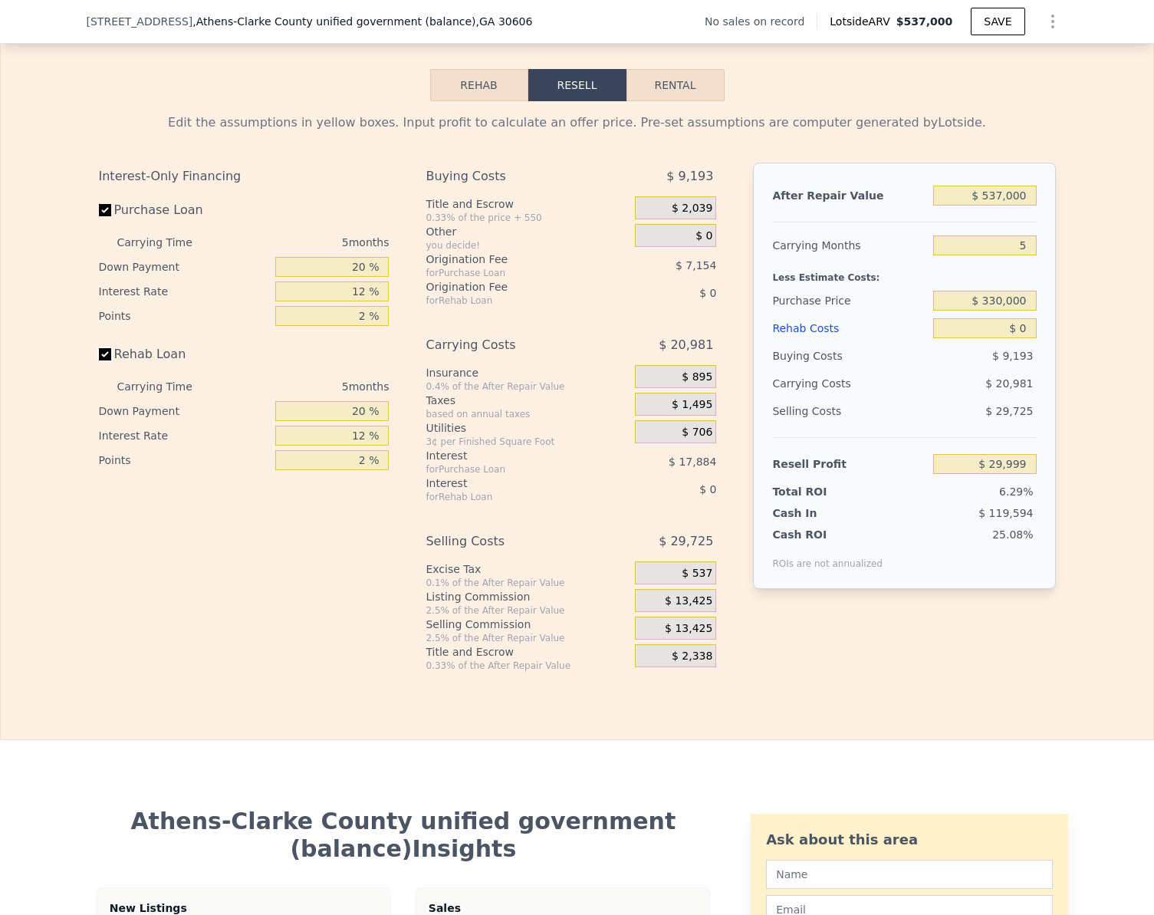
click at [99, 360] on input "Rehab Loan" at bounding box center [105, 354] width 12 height 12
checkbox input "false"
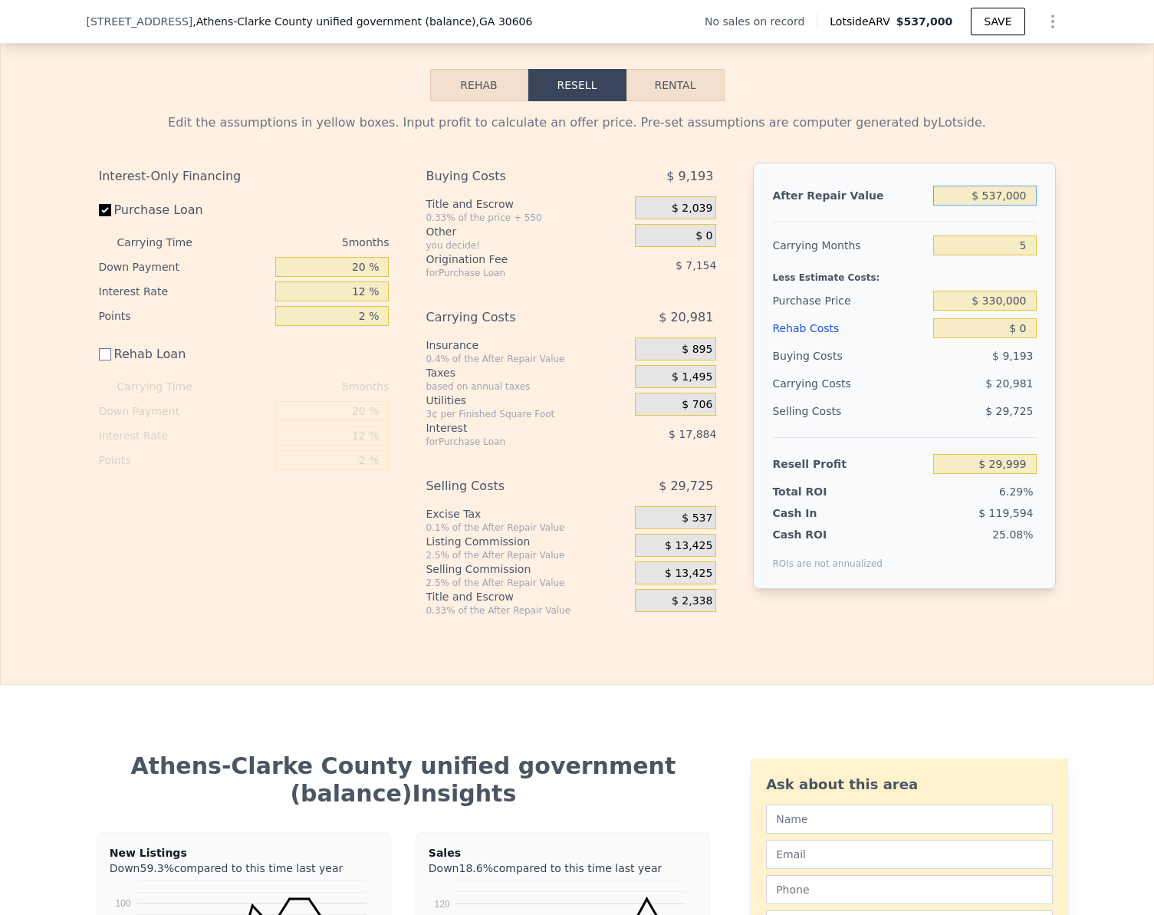
click at [1020, 205] on input "$ 537,000" at bounding box center [984, 196] width 103 height 20
type input "$ 4"
type input "-$ 476,927"
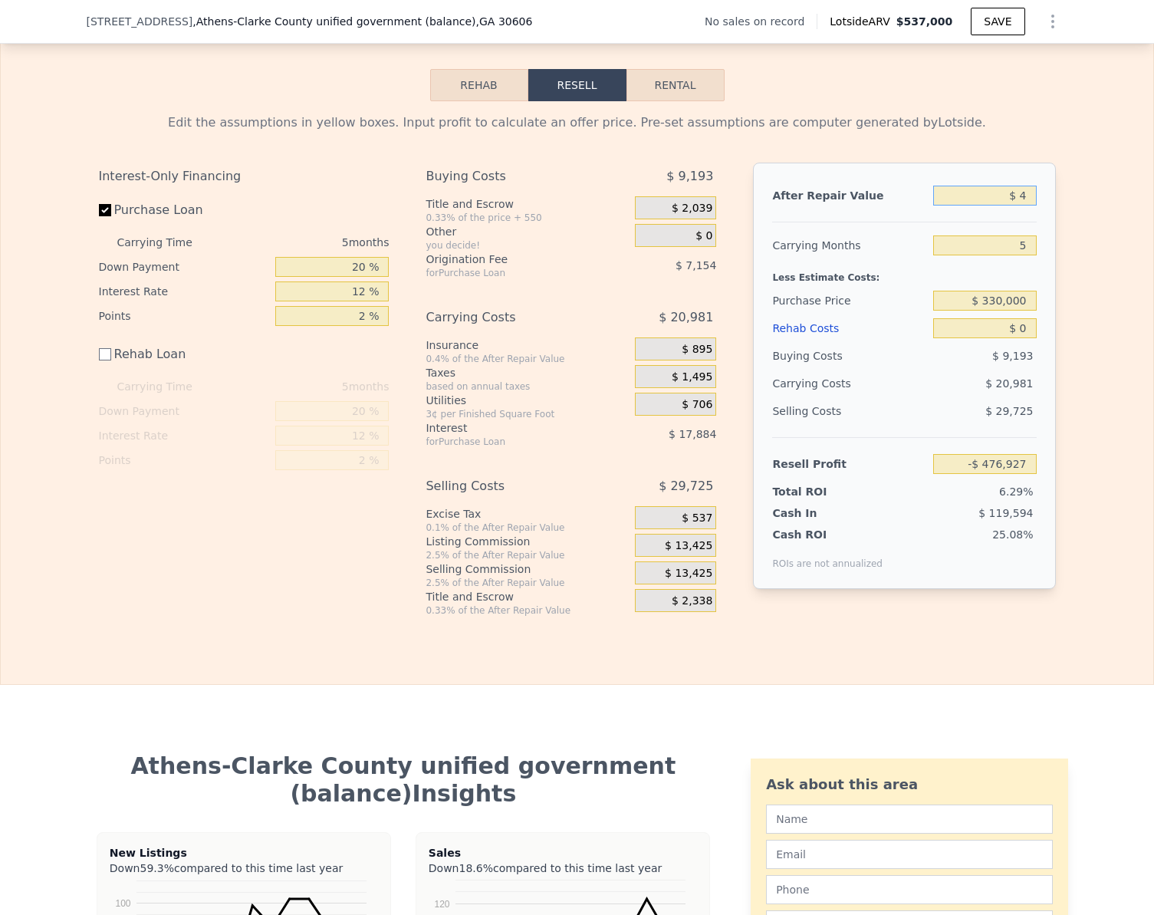
type input "$ 48"
type input "-$ 476,885"
type input "$ 480"
type input "-$ 476,478"
type input "$ 4,800"
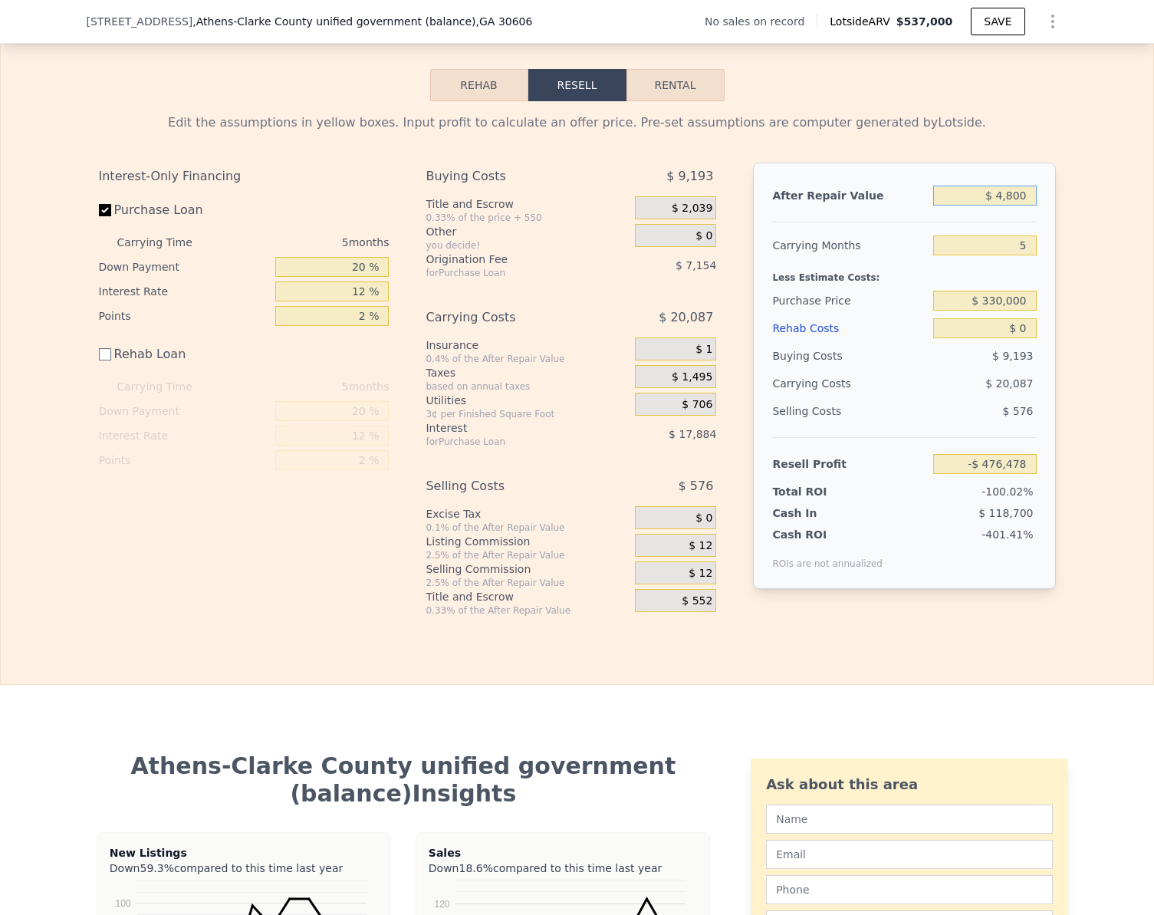
type input "-$ 472,400"
type input "$ 48,000"
type input "-$ 431,619"
type input "$ 480,000"
type input "-$ 23,809"
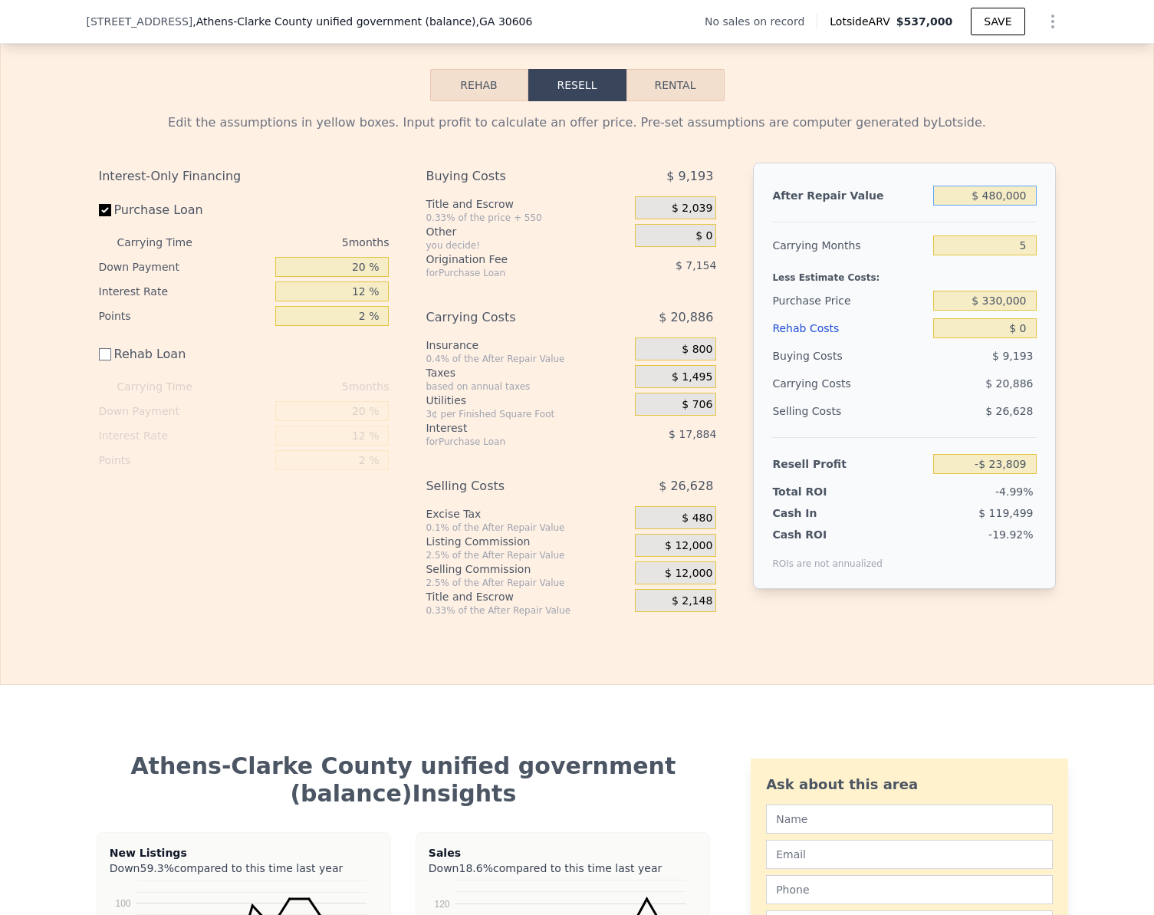
type input "$ 480,000"
click at [1009, 311] on input "$ 330,000" at bounding box center [984, 301] width 103 height 20
type input "$ 220,000"
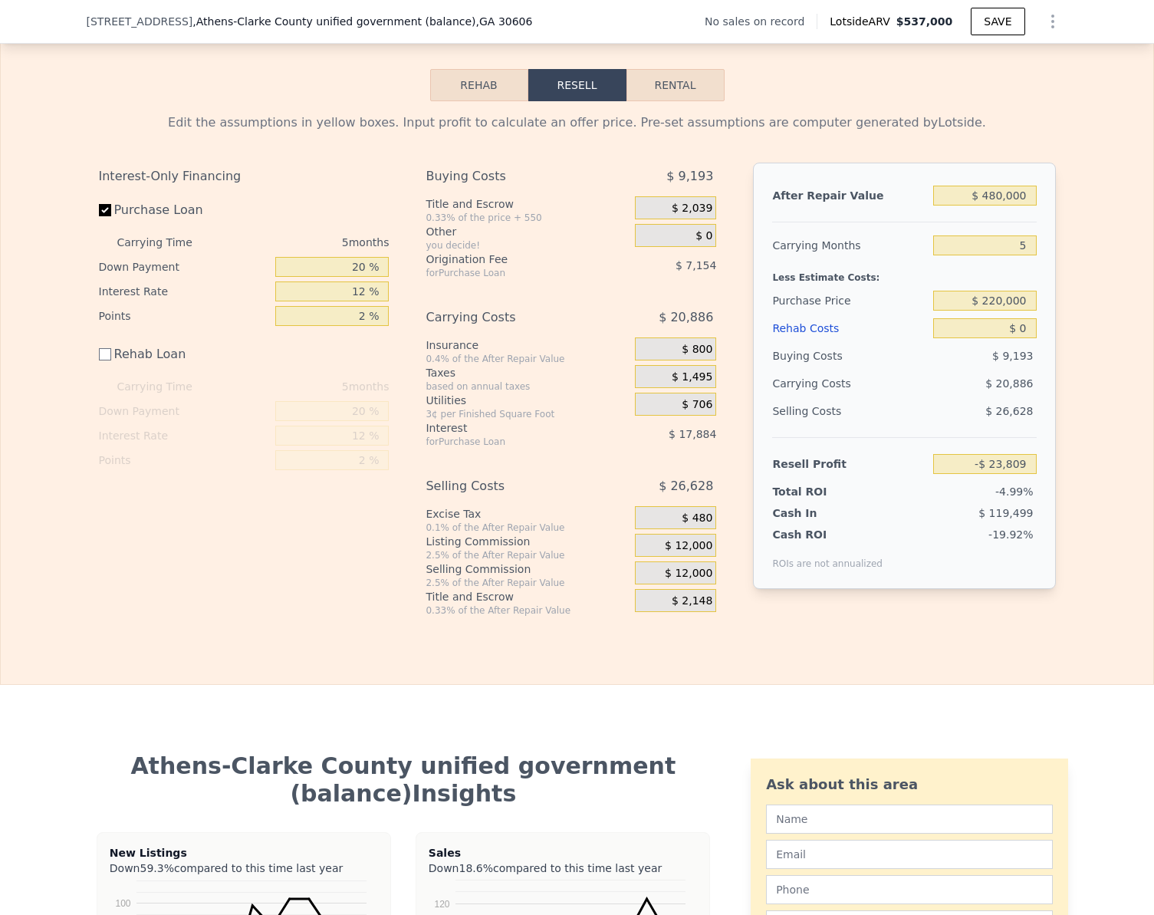
click at [1074, 416] on div "Edit the assumptions in yellow boxes. Input profit to calculate an offer price.…" at bounding box center [577, 358] width 1152 height 515
type input "$ 216,768"
checkbox input "true"
type input "$ 537,000"
type input "$ 29,999"
